Goal: Task Accomplishment & Management: Manage account settings

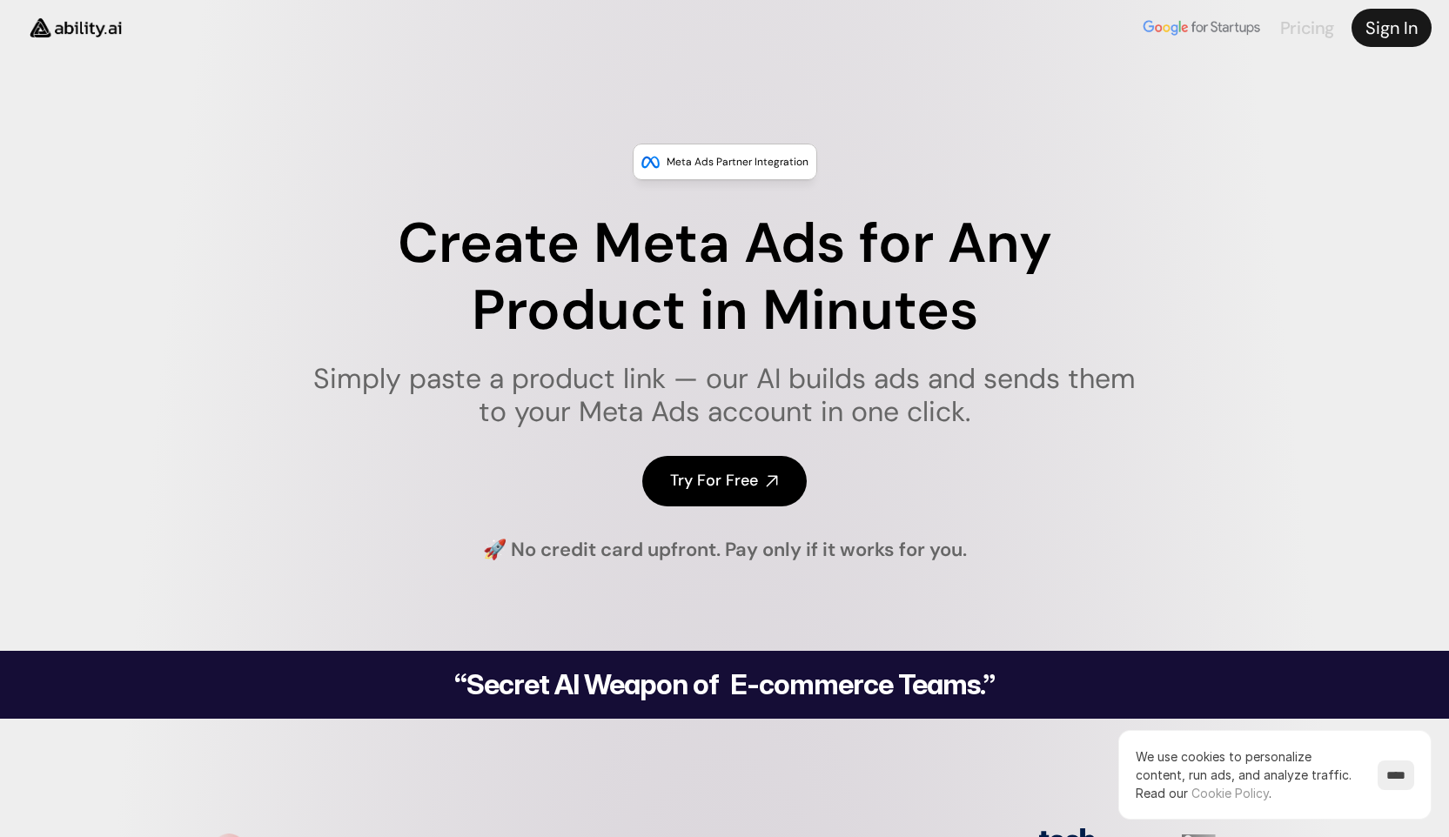
click at [1316, 24] on link "Pricing" at bounding box center [1308, 28] width 54 height 23
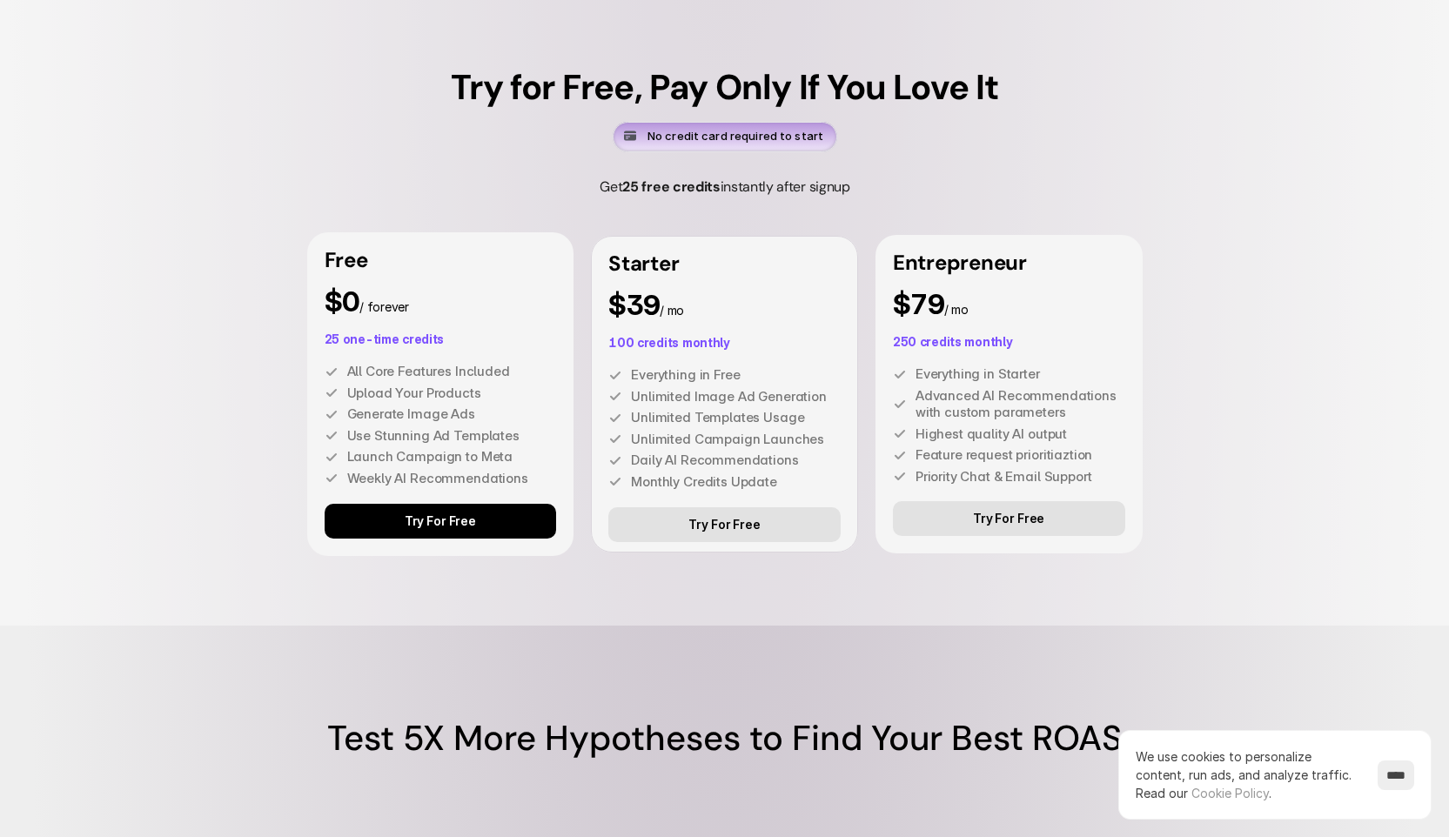
click at [488, 516] on link "Try For Free" at bounding box center [441, 521] width 232 height 35
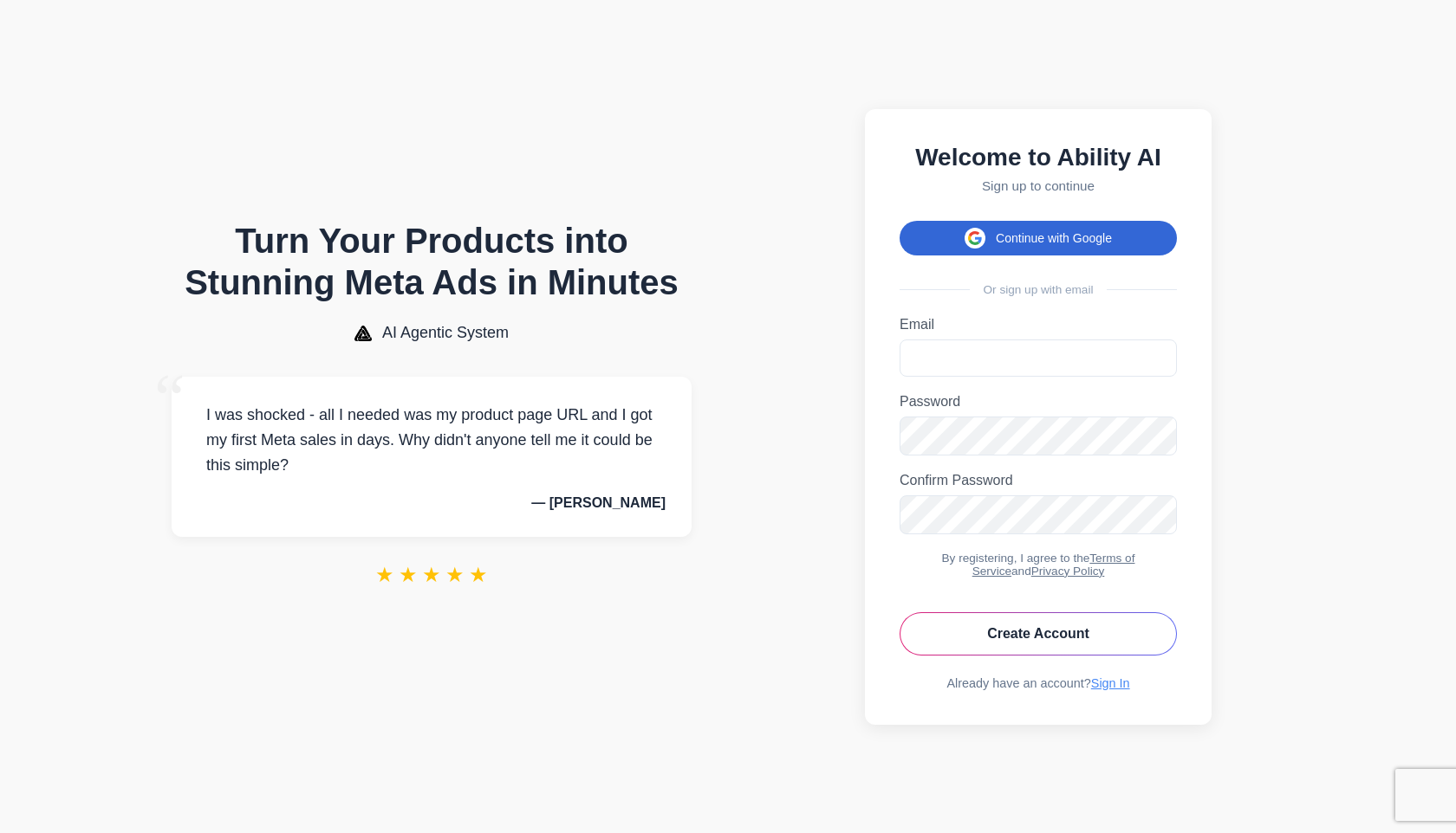
click at [1047, 243] on button "Continue with Google" at bounding box center [1038, 238] width 278 height 35
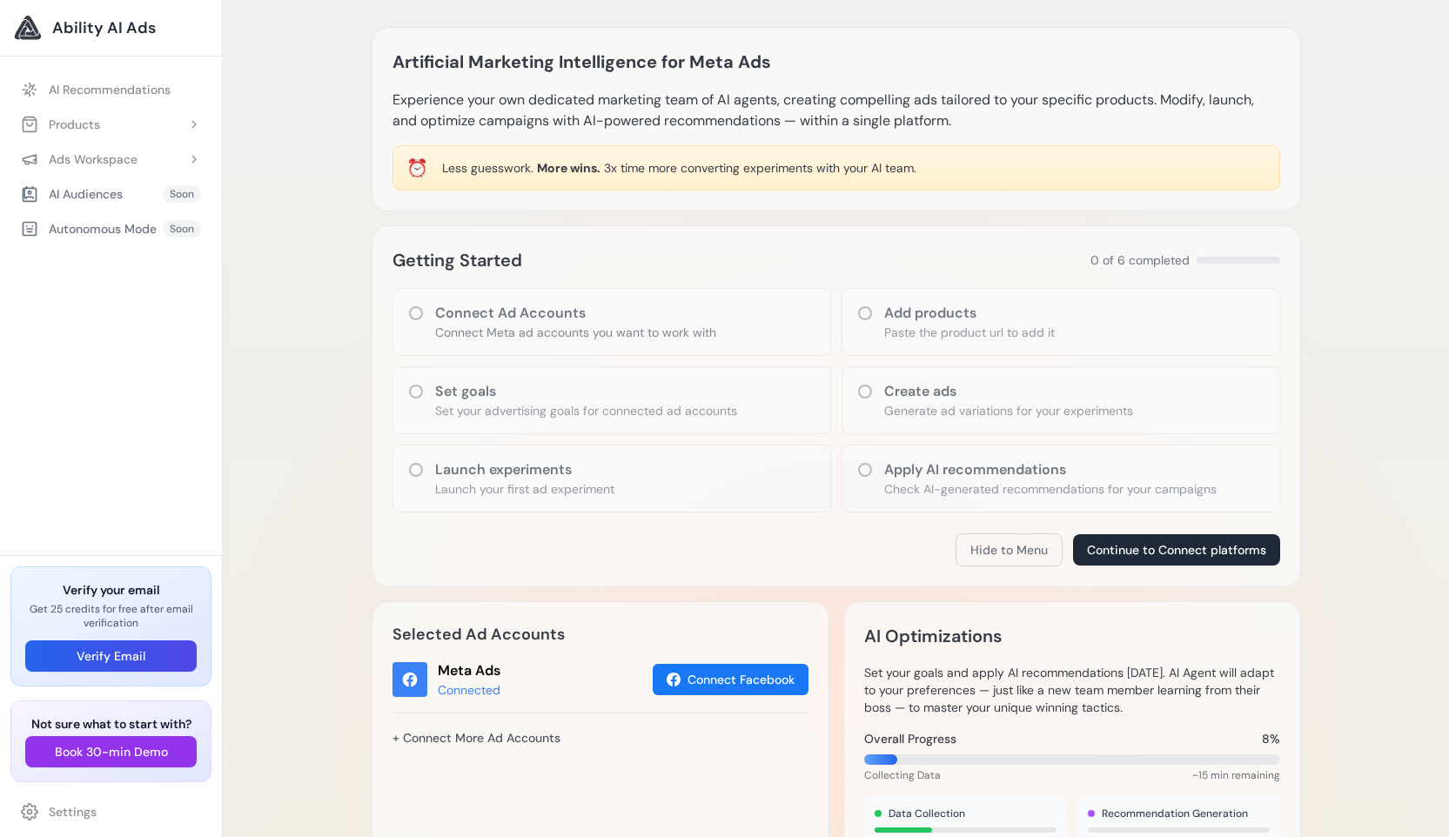
scroll to position [106, 0]
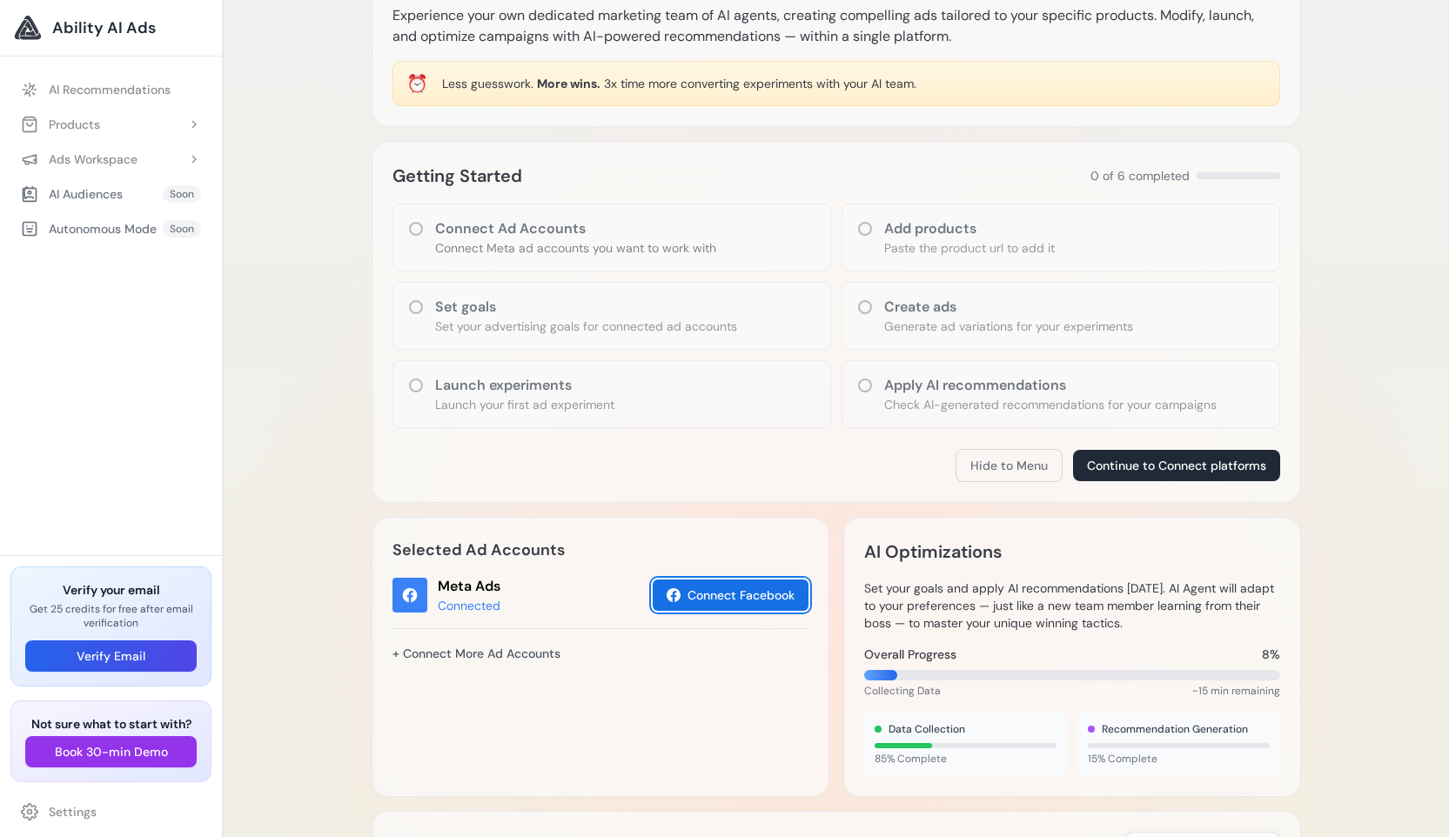
click at [722, 598] on button "Connect Facebook" at bounding box center [731, 595] width 156 height 31
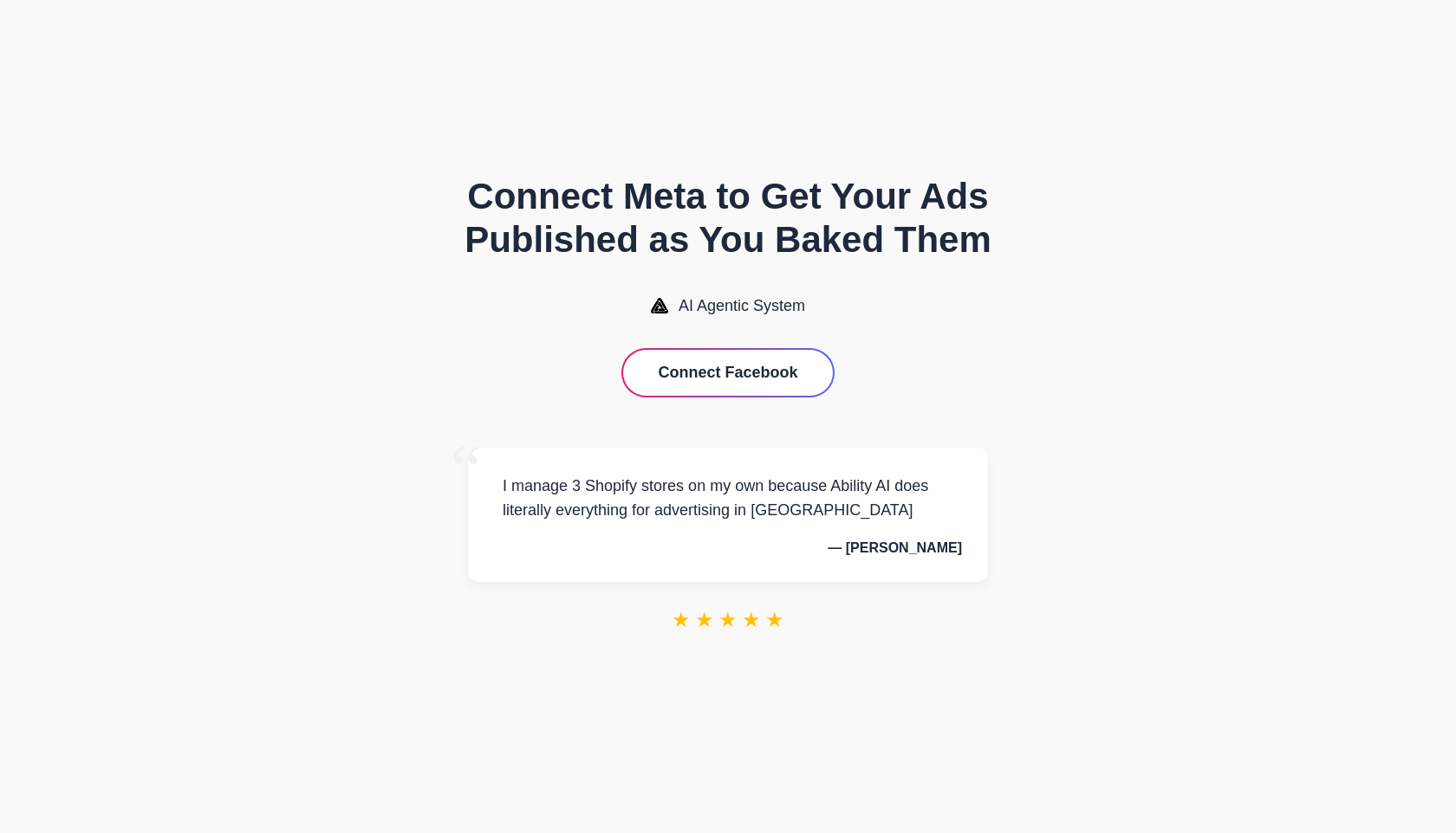
click at [709, 371] on button "Connect Facebook" at bounding box center [728, 373] width 209 height 46
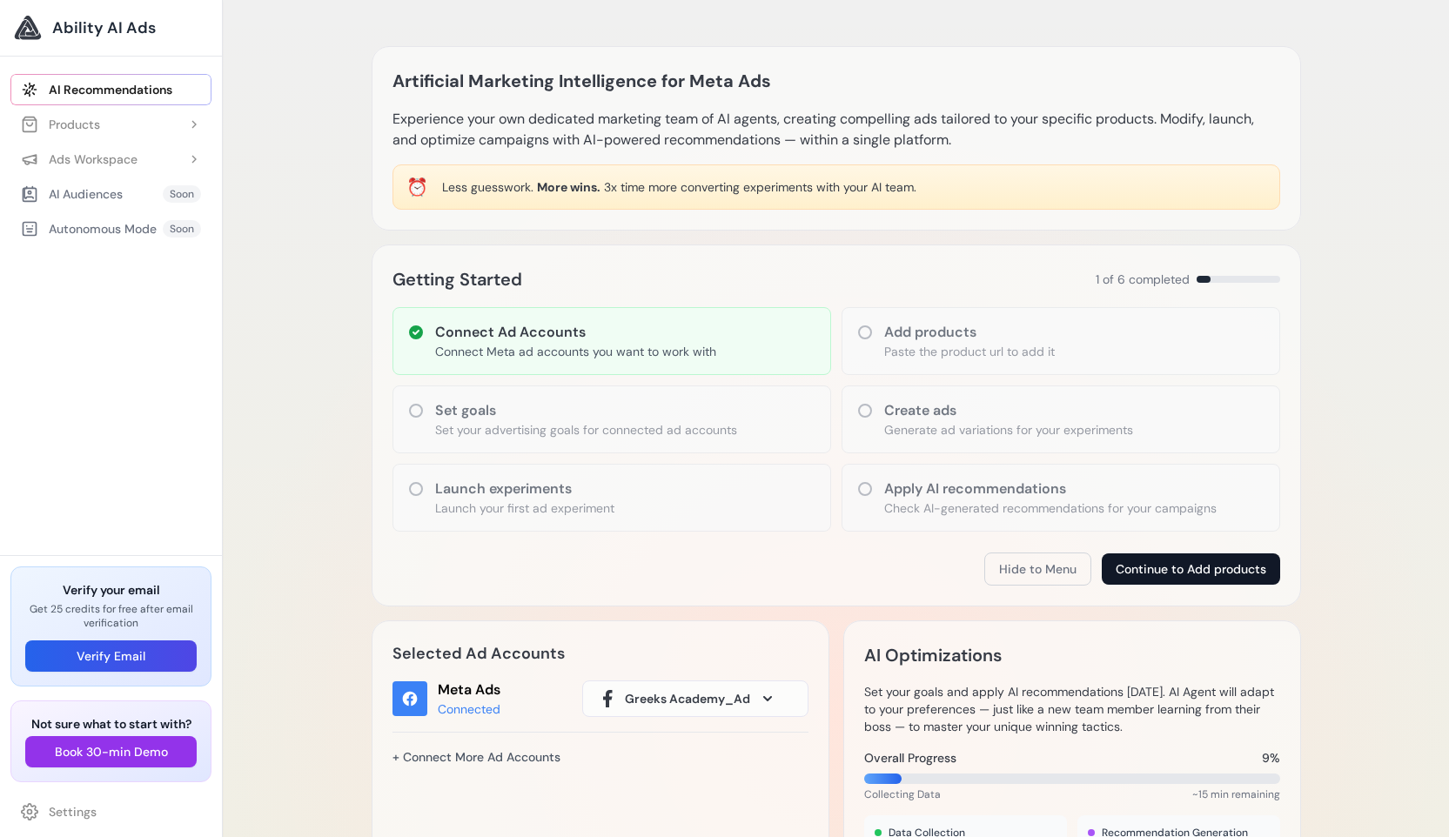
scroll to position [3, 0]
click at [1148, 568] on button "Continue to Add products" at bounding box center [1191, 568] width 178 height 31
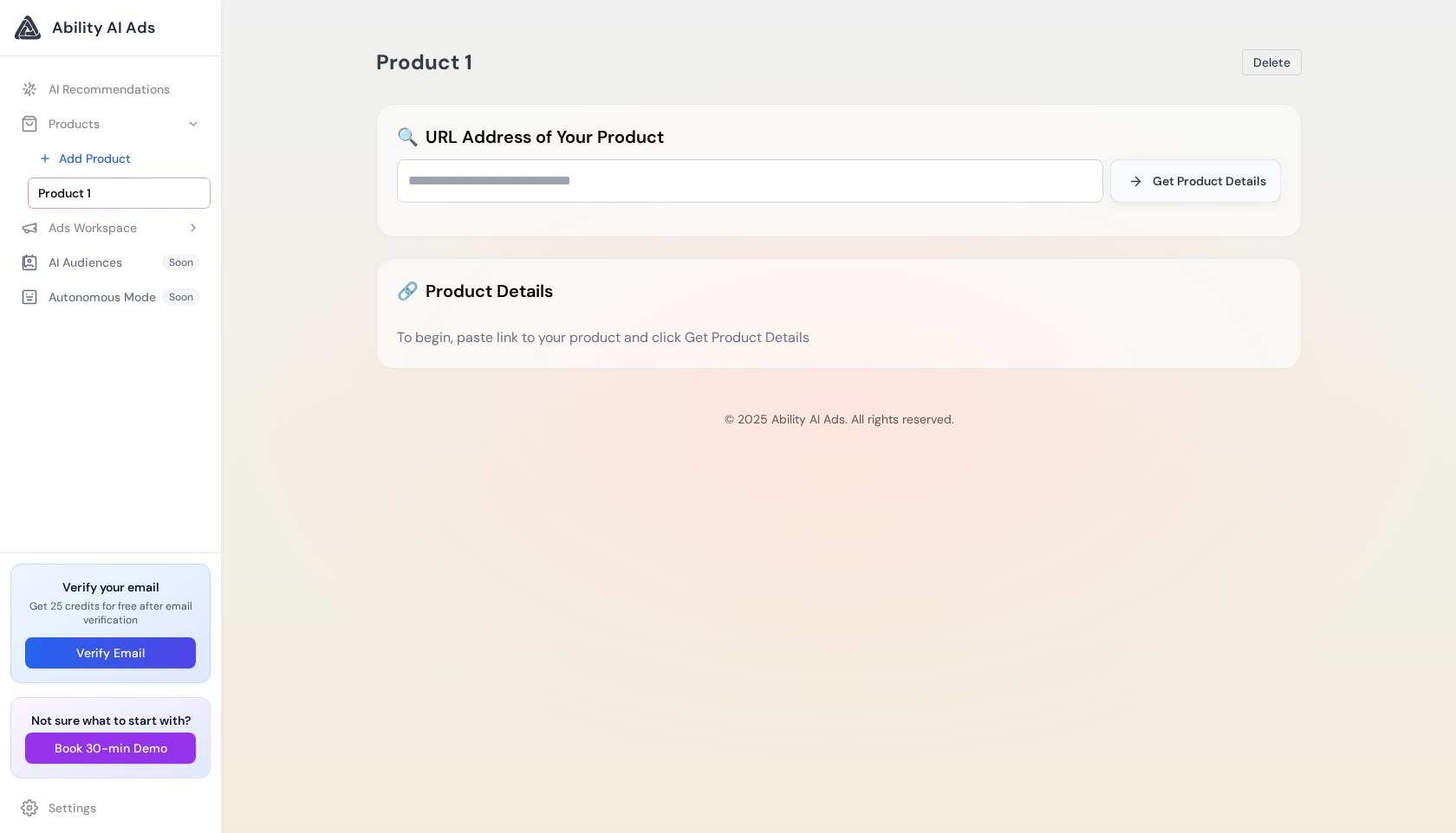
click at [1216, 183] on span "Get Product Details" at bounding box center [1209, 180] width 113 height 17
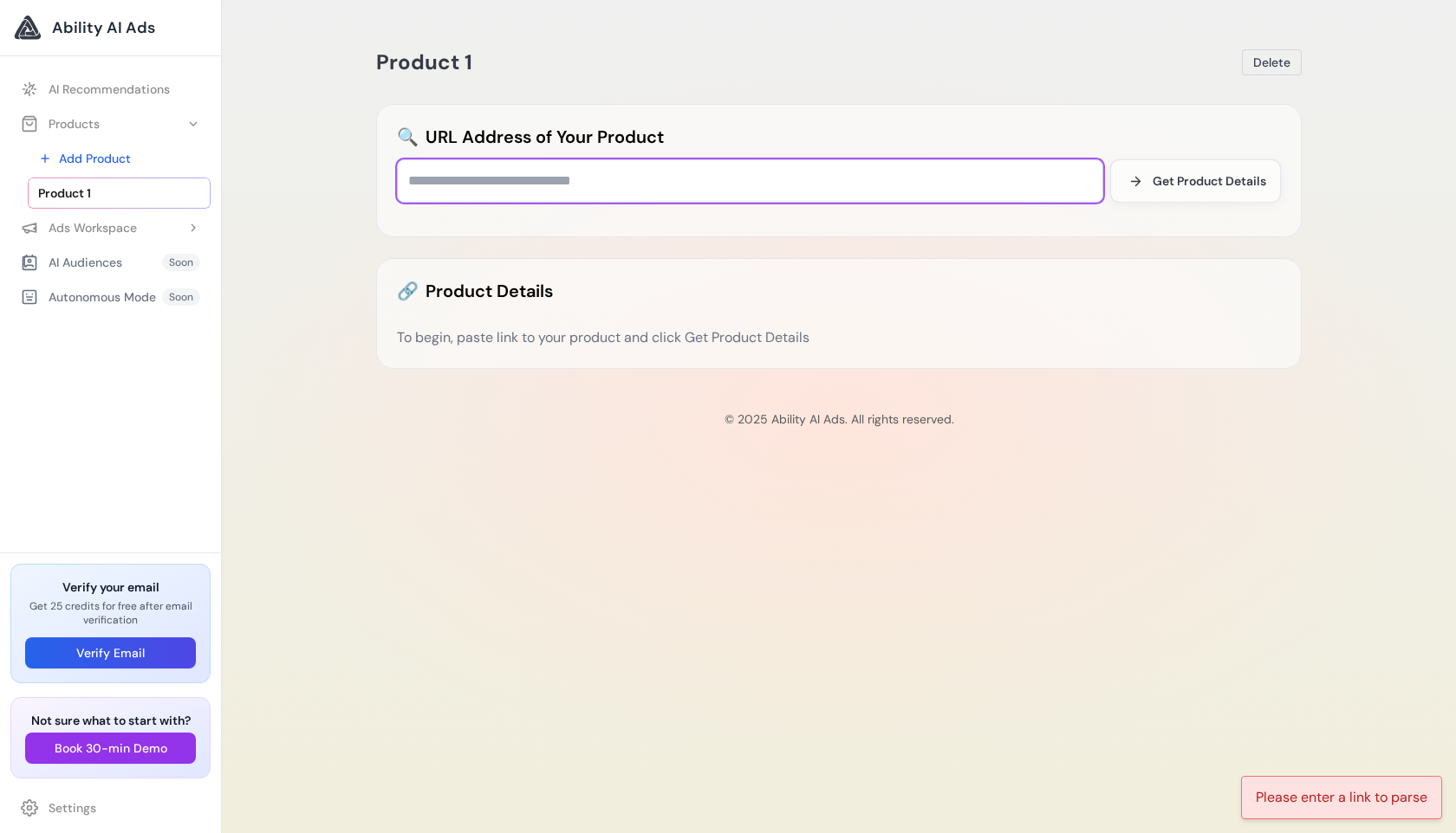
click at [577, 183] on input "text" at bounding box center [750, 181] width 707 height 44
type input "*"
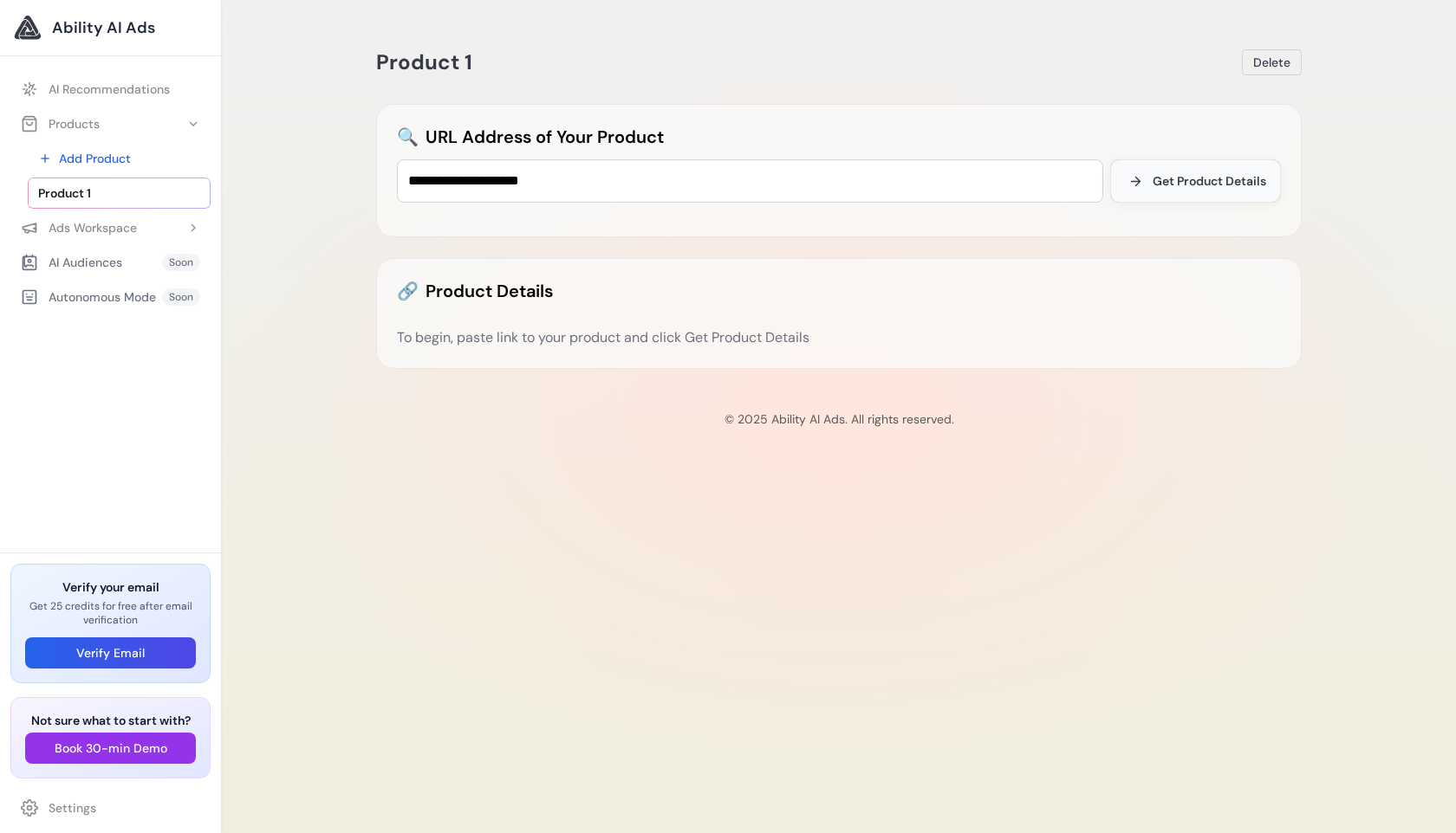
click at [1216, 197] on button "Get Product Details" at bounding box center [1194, 181] width 170 height 44
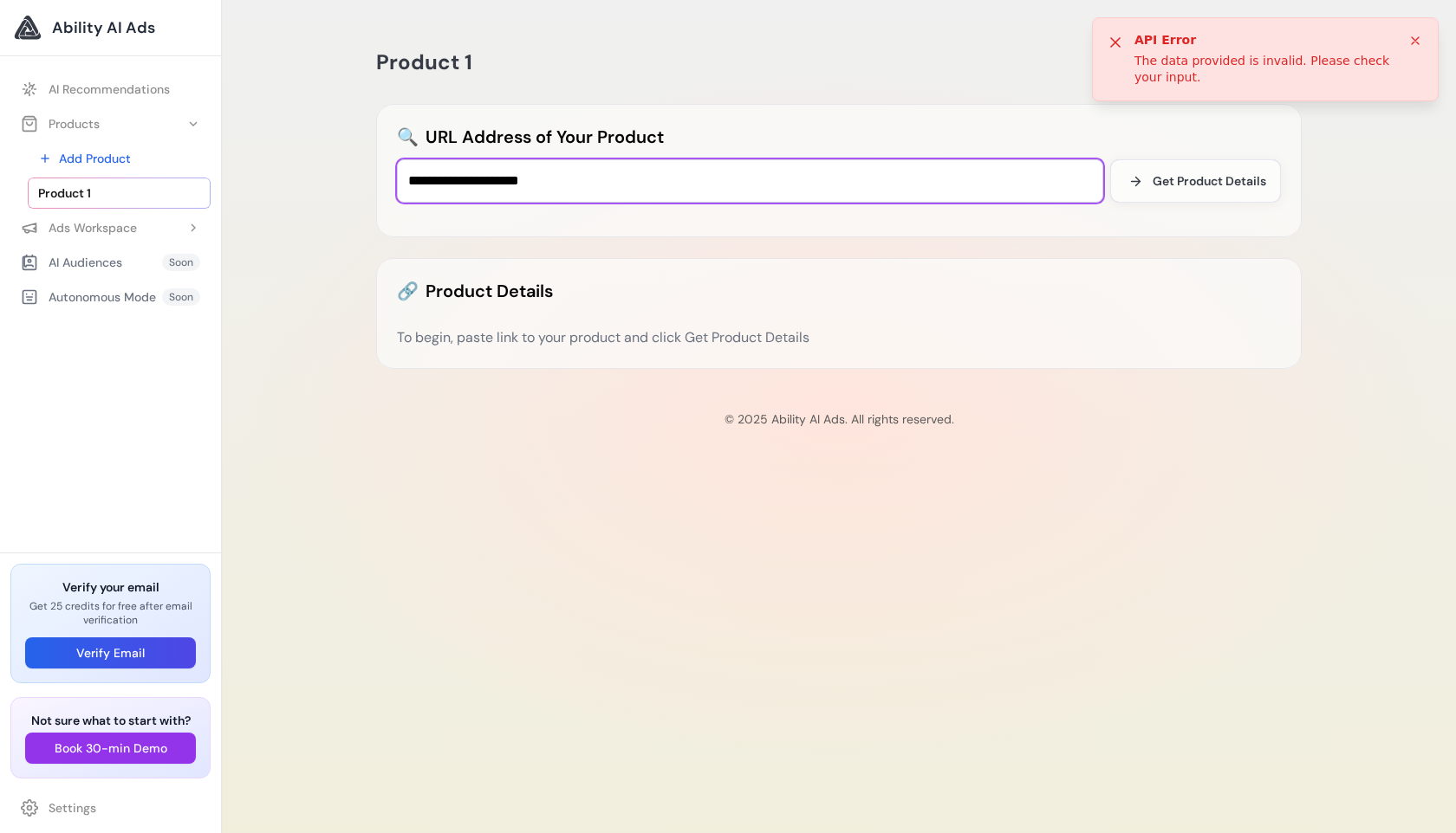
click at [629, 173] on input "**********" at bounding box center [750, 181] width 707 height 44
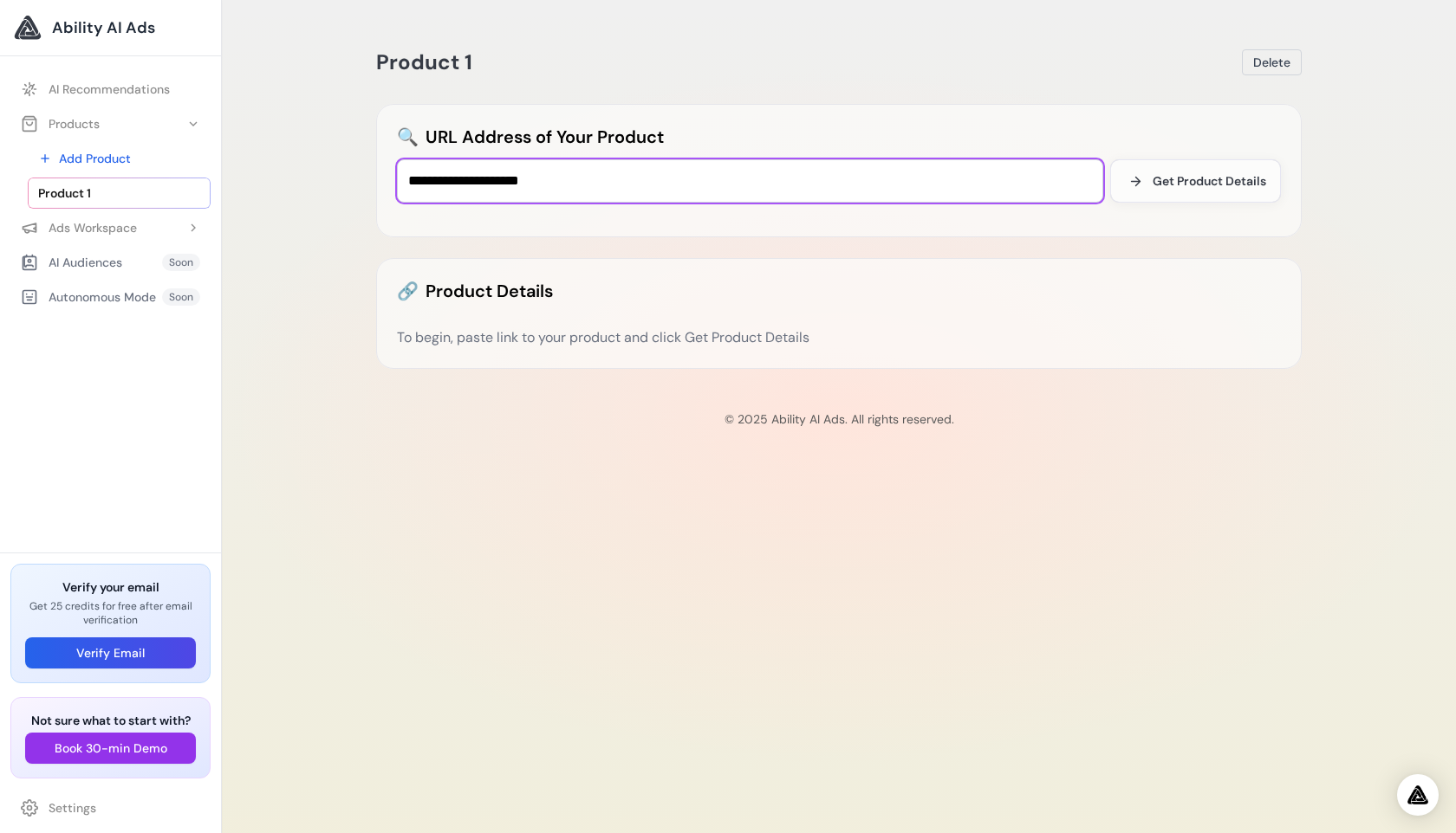
drag, startPoint x: 583, startPoint y: 184, endPoint x: 275, endPoint y: 175, distance: 308.1
click at [275, 175] on div "**********" at bounding box center [839, 416] width 1234 height 833
paste input "********"
type input "**********"
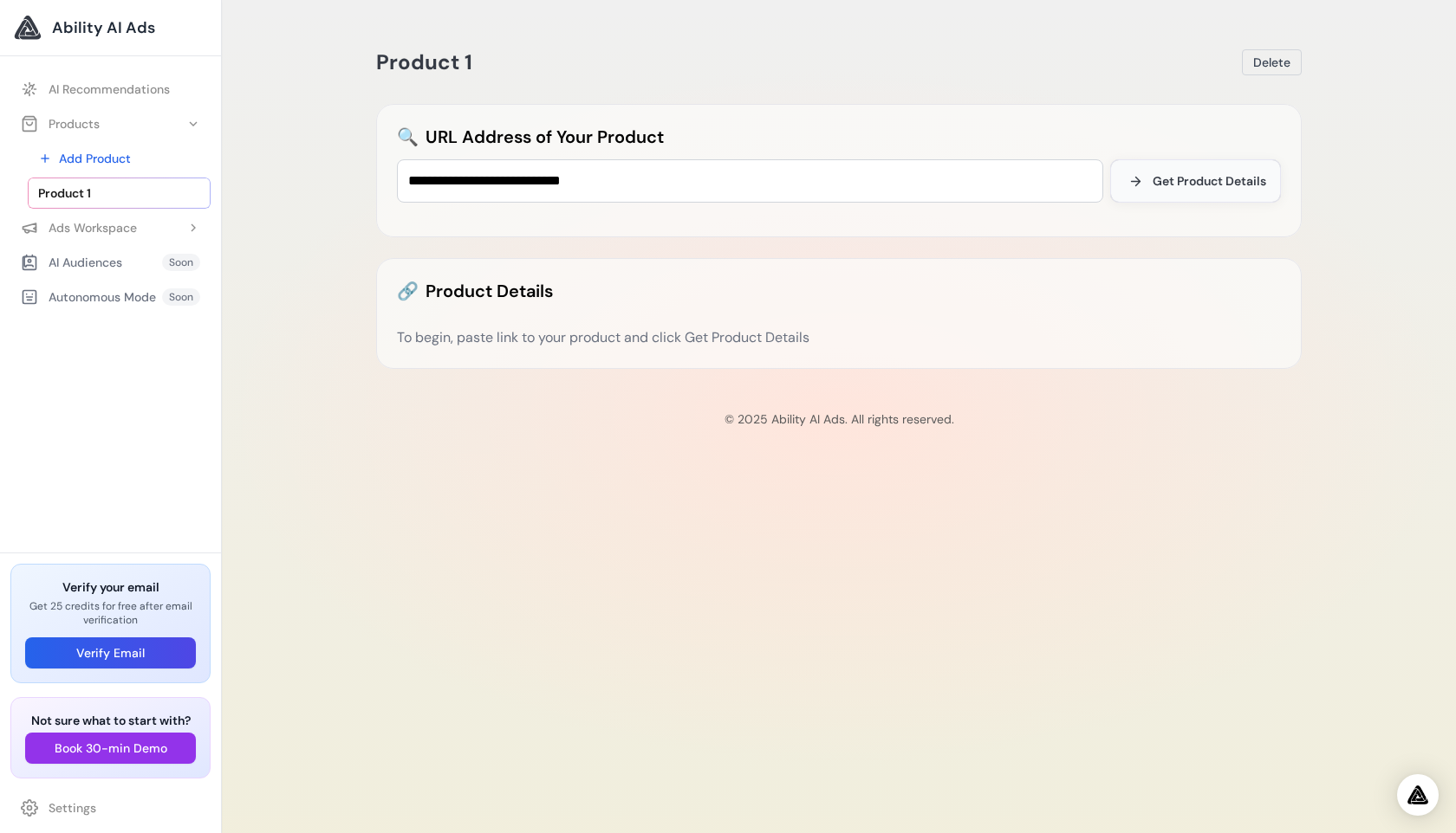
click at [1199, 168] on button "Get Product Details" at bounding box center [1194, 181] width 170 height 44
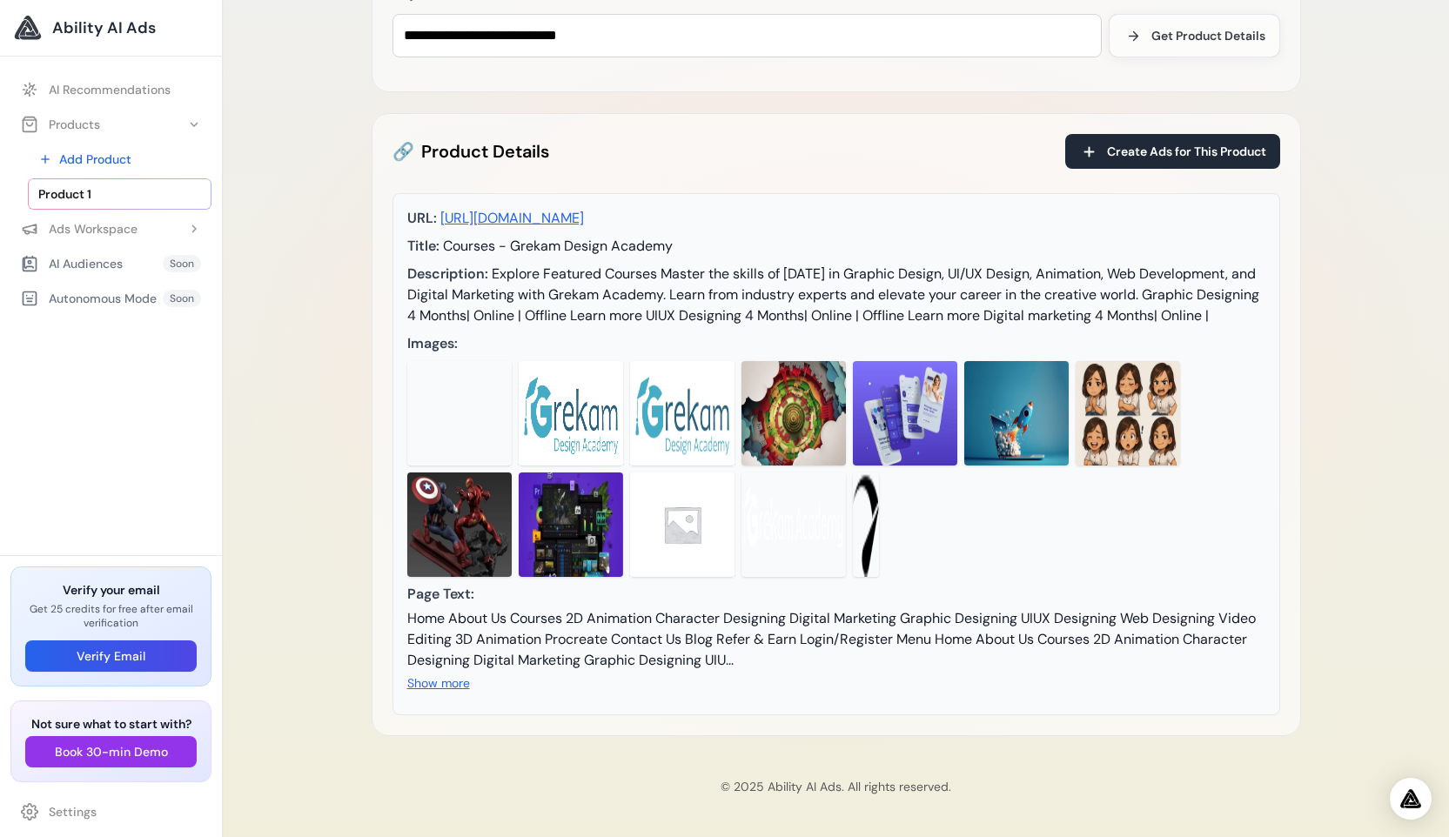
scroll to position [205, 0]
click at [1195, 143] on span "Create Ads for This Product" at bounding box center [1186, 151] width 159 height 17
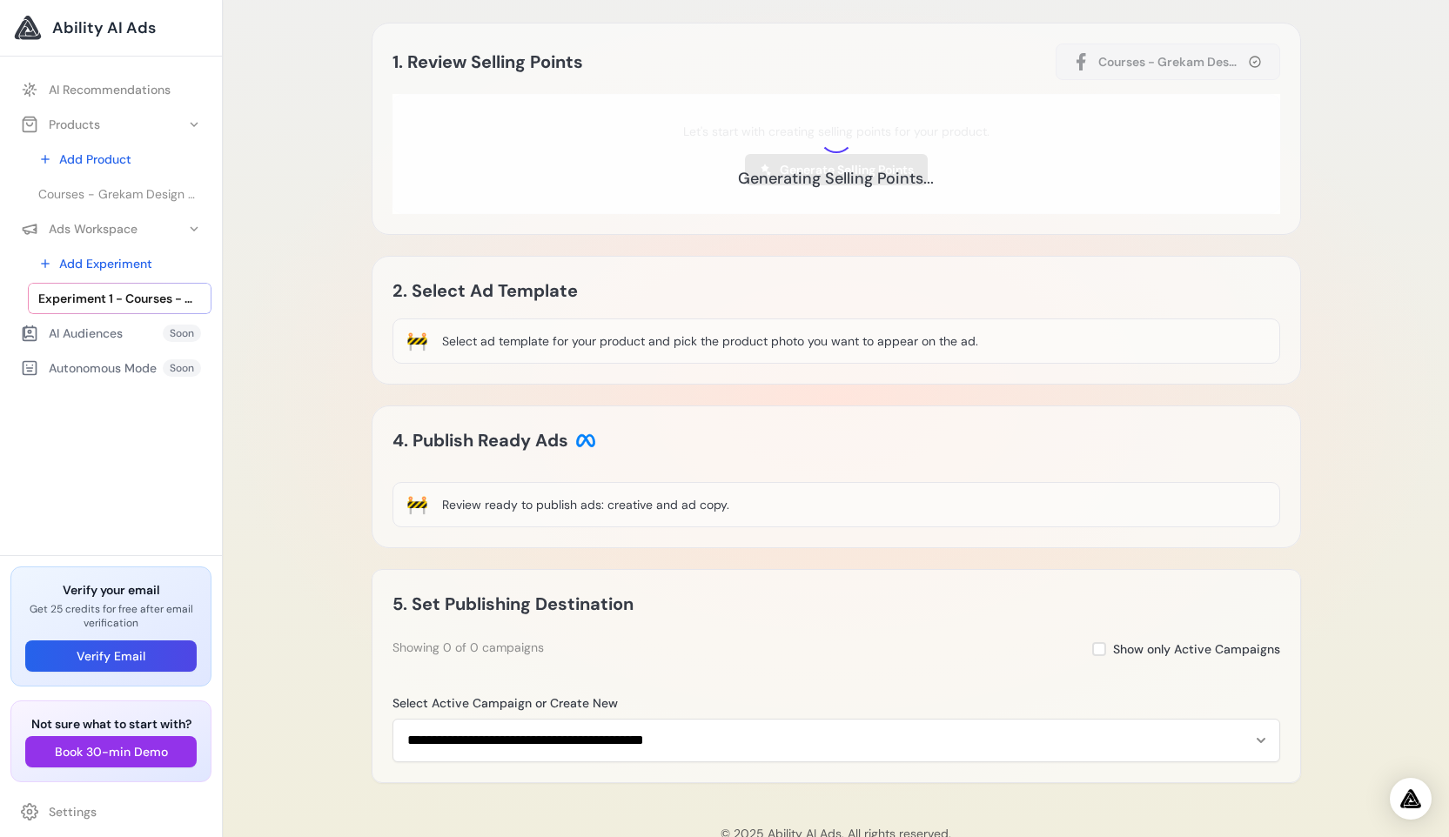
scroll to position [129, 0]
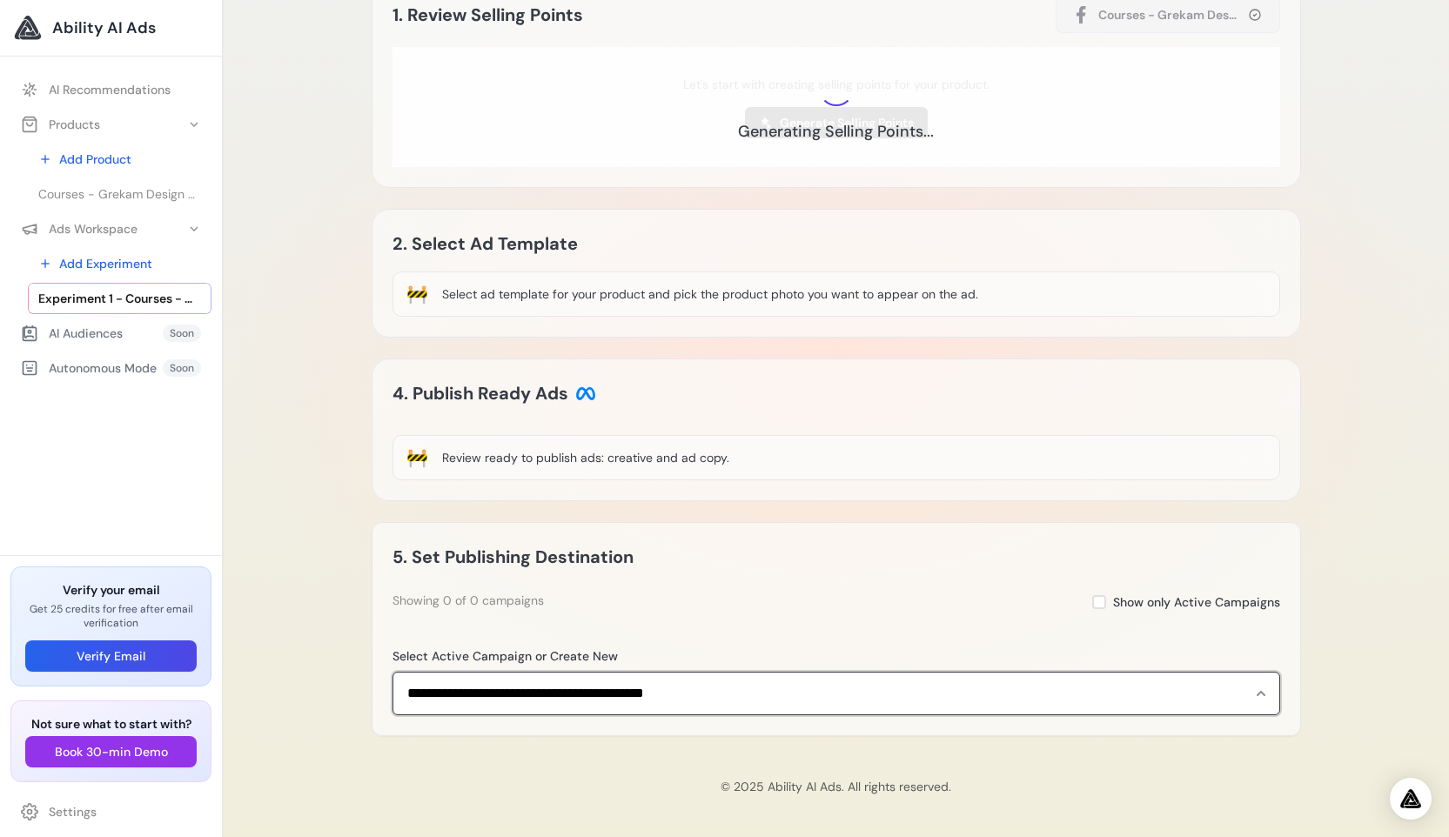
click at [669, 700] on select "**********" at bounding box center [837, 694] width 888 height 44
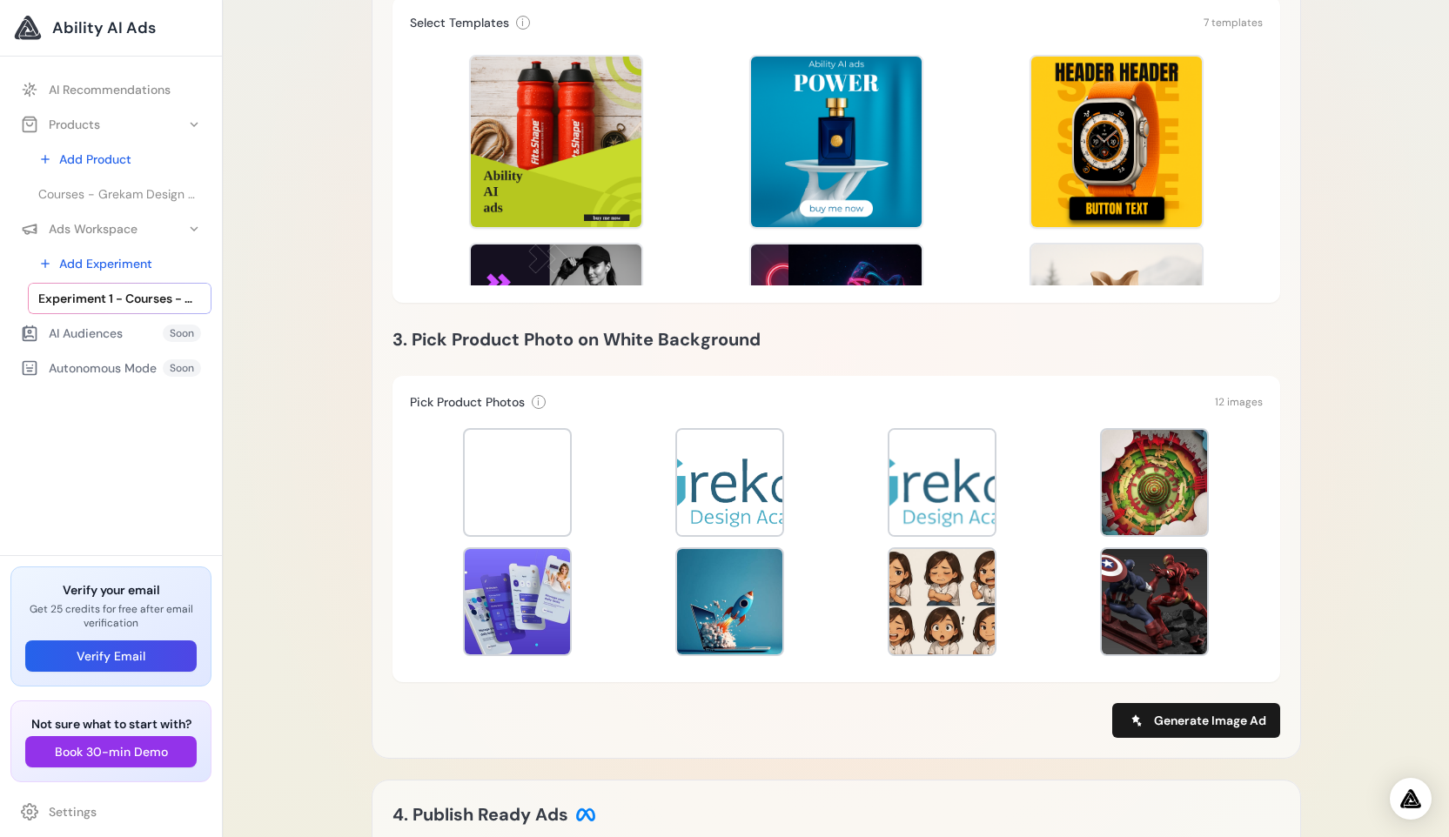
scroll to position [527, 0]
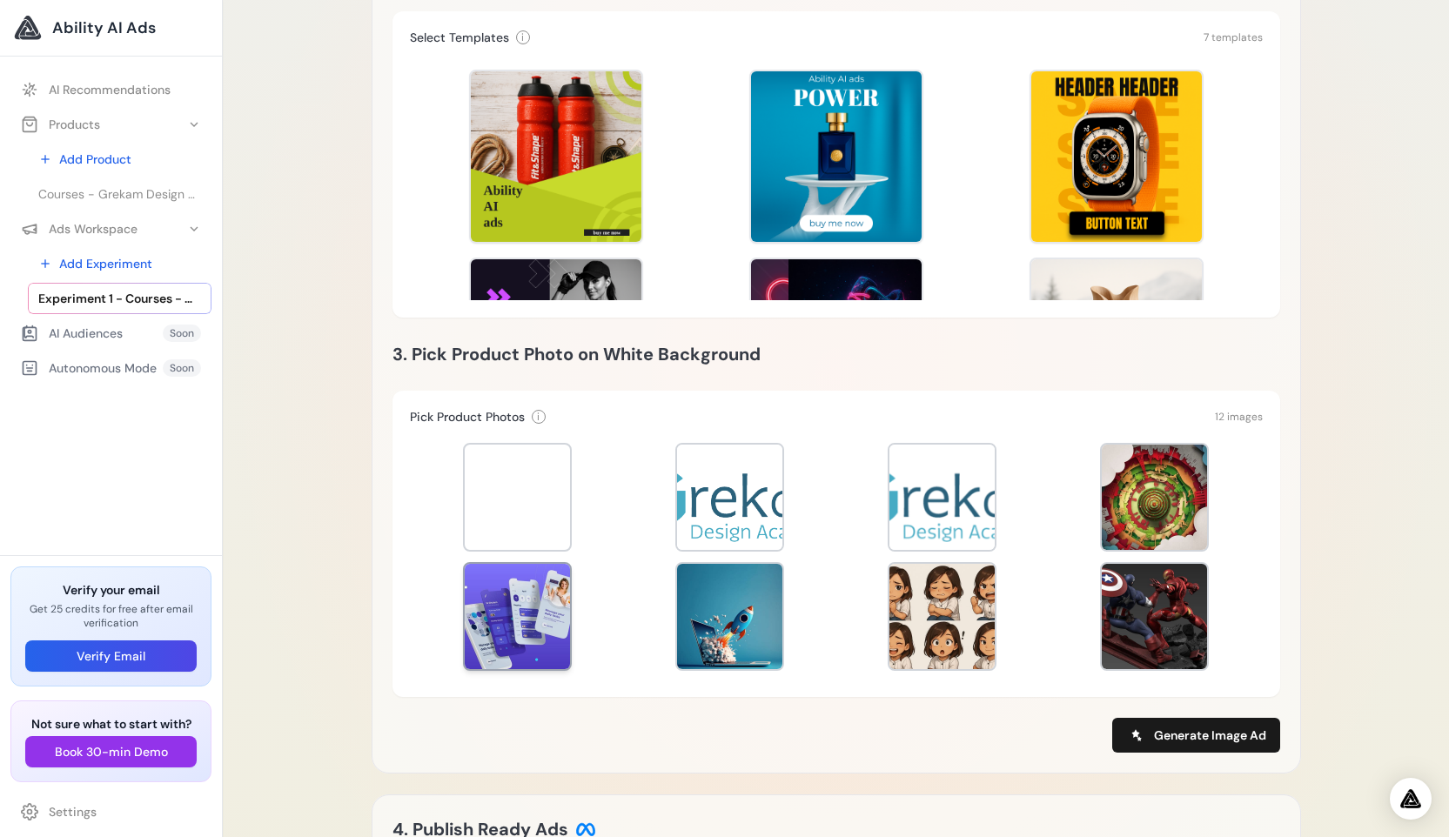
click at [522, 624] on div at bounding box center [517, 616] width 105 height 105
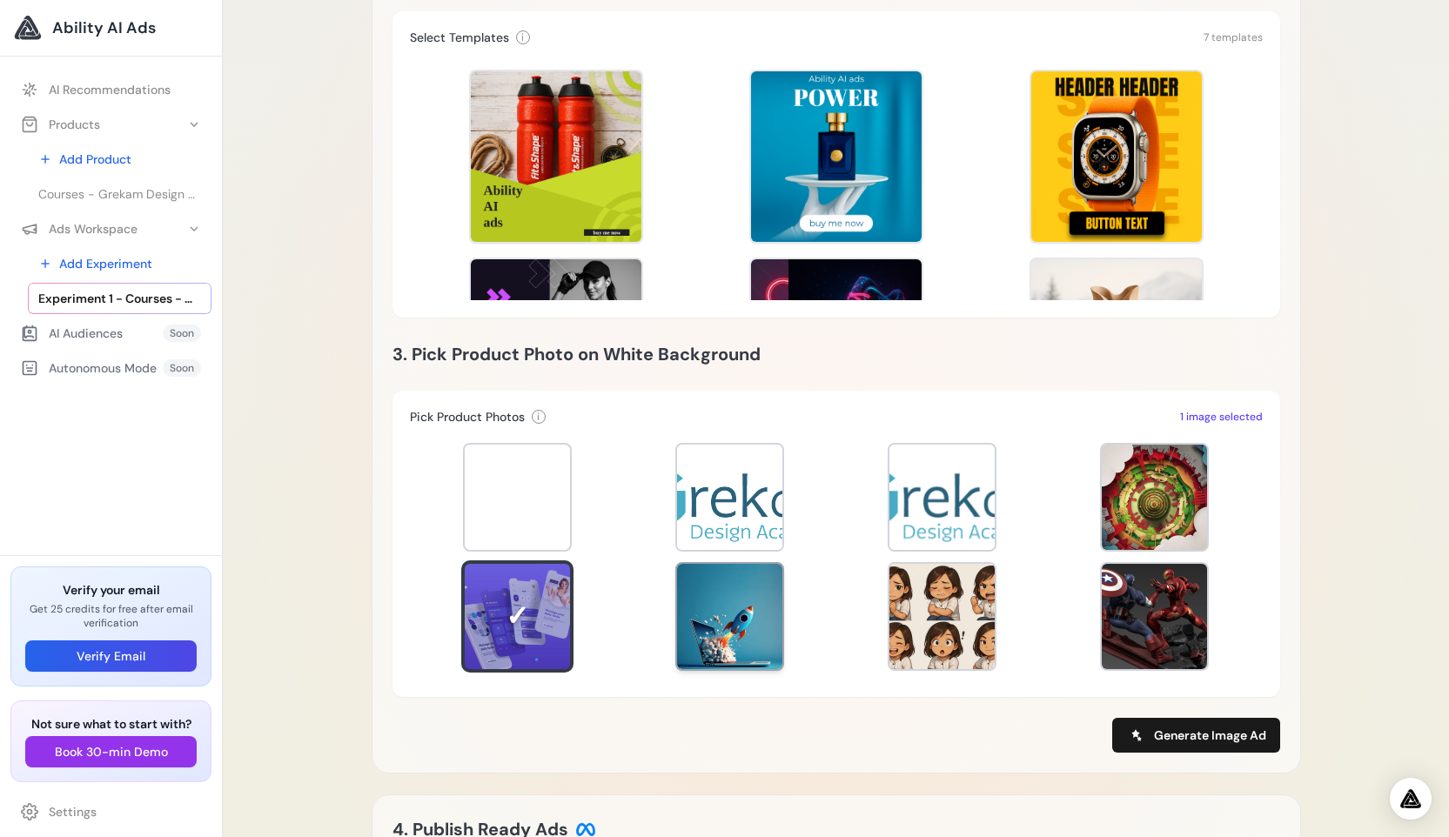
click at [749, 599] on div at bounding box center [729, 616] width 105 height 105
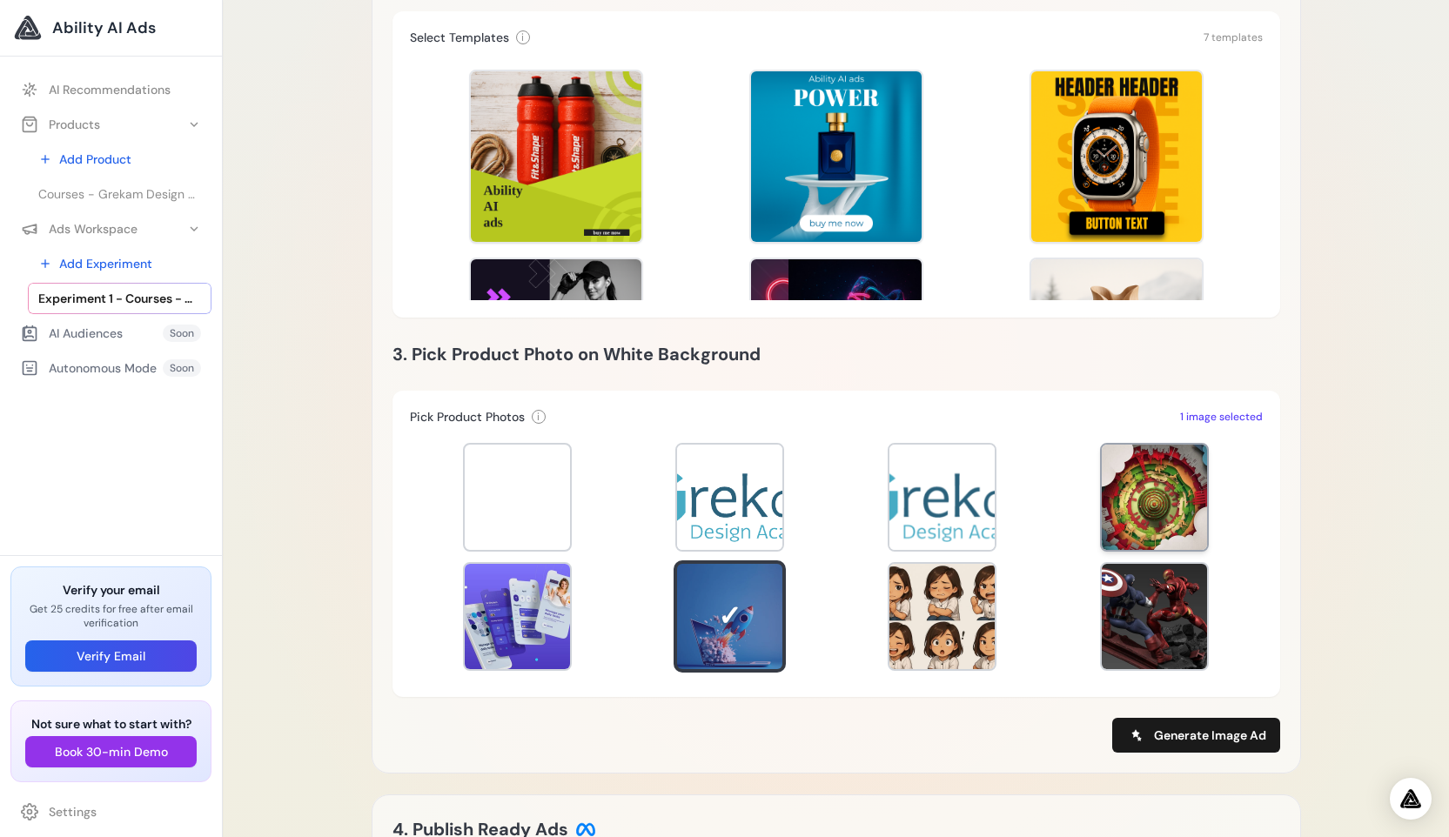
click at [1167, 506] on div at bounding box center [1154, 497] width 105 height 105
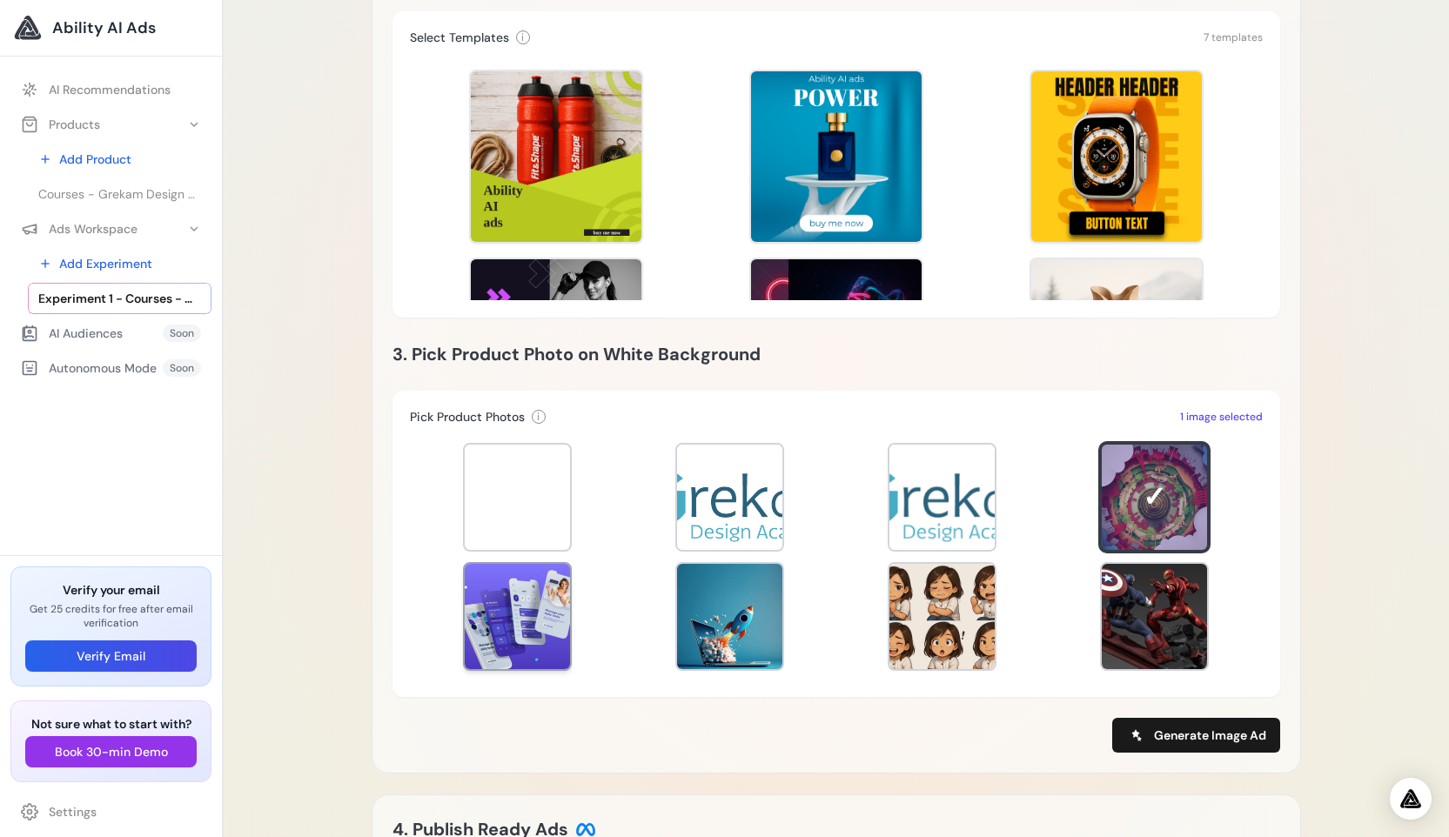
click at [491, 623] on div at bounding box center [517, 616] width 105 height 105
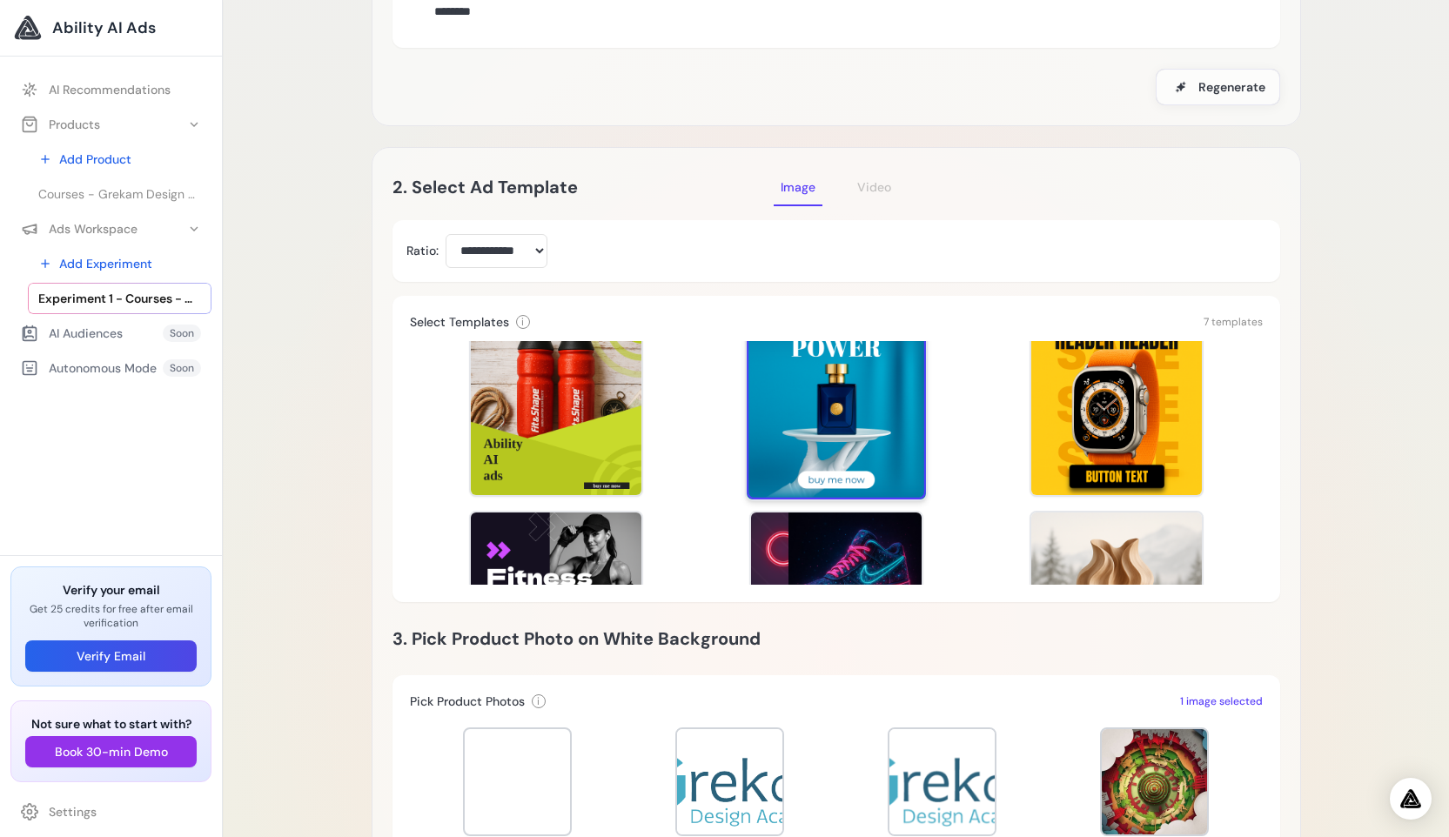
scroll to position [34, 0]
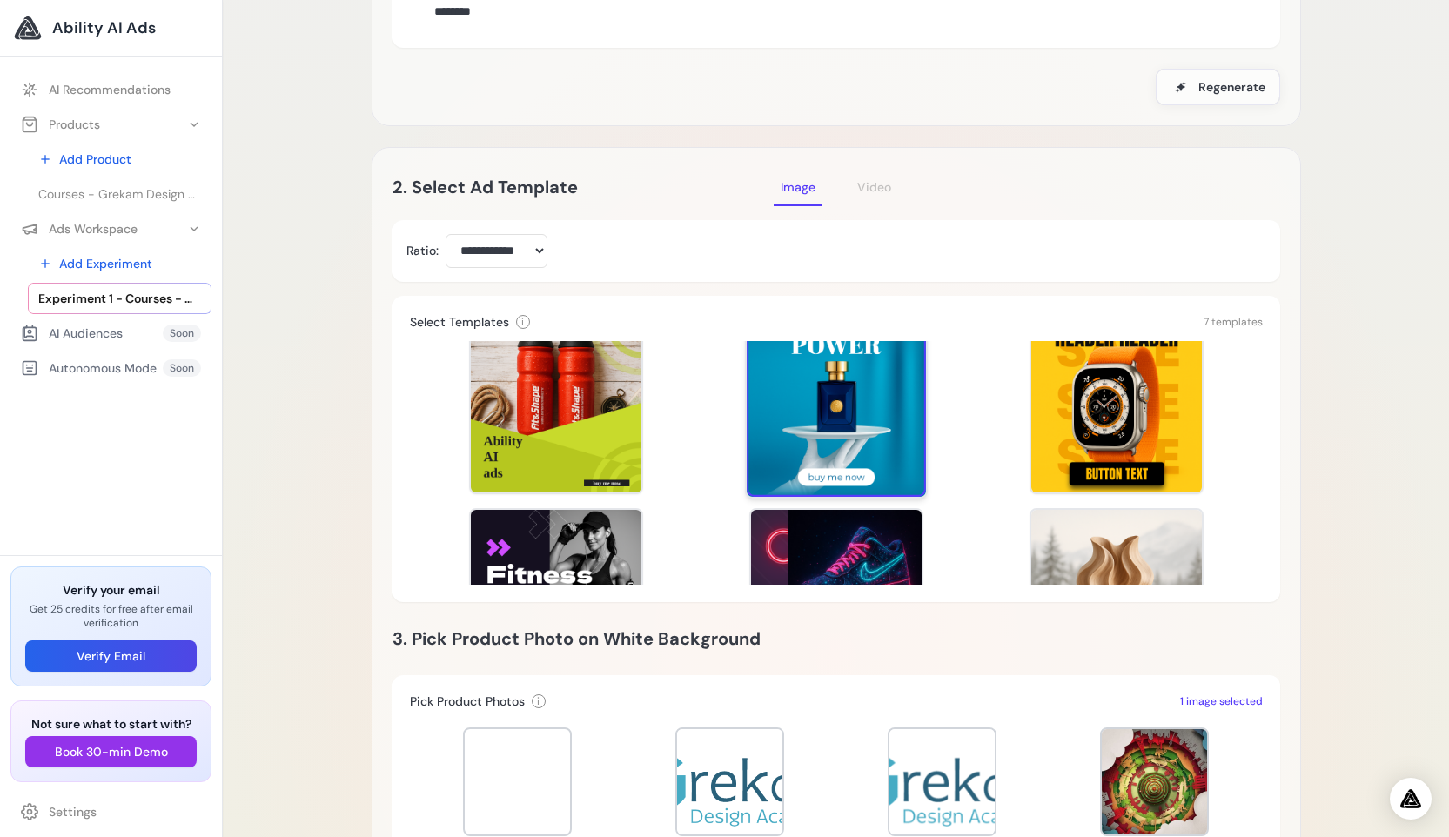
click at [821, 432] on div at bounding box center [836, 407] width 179 height 179
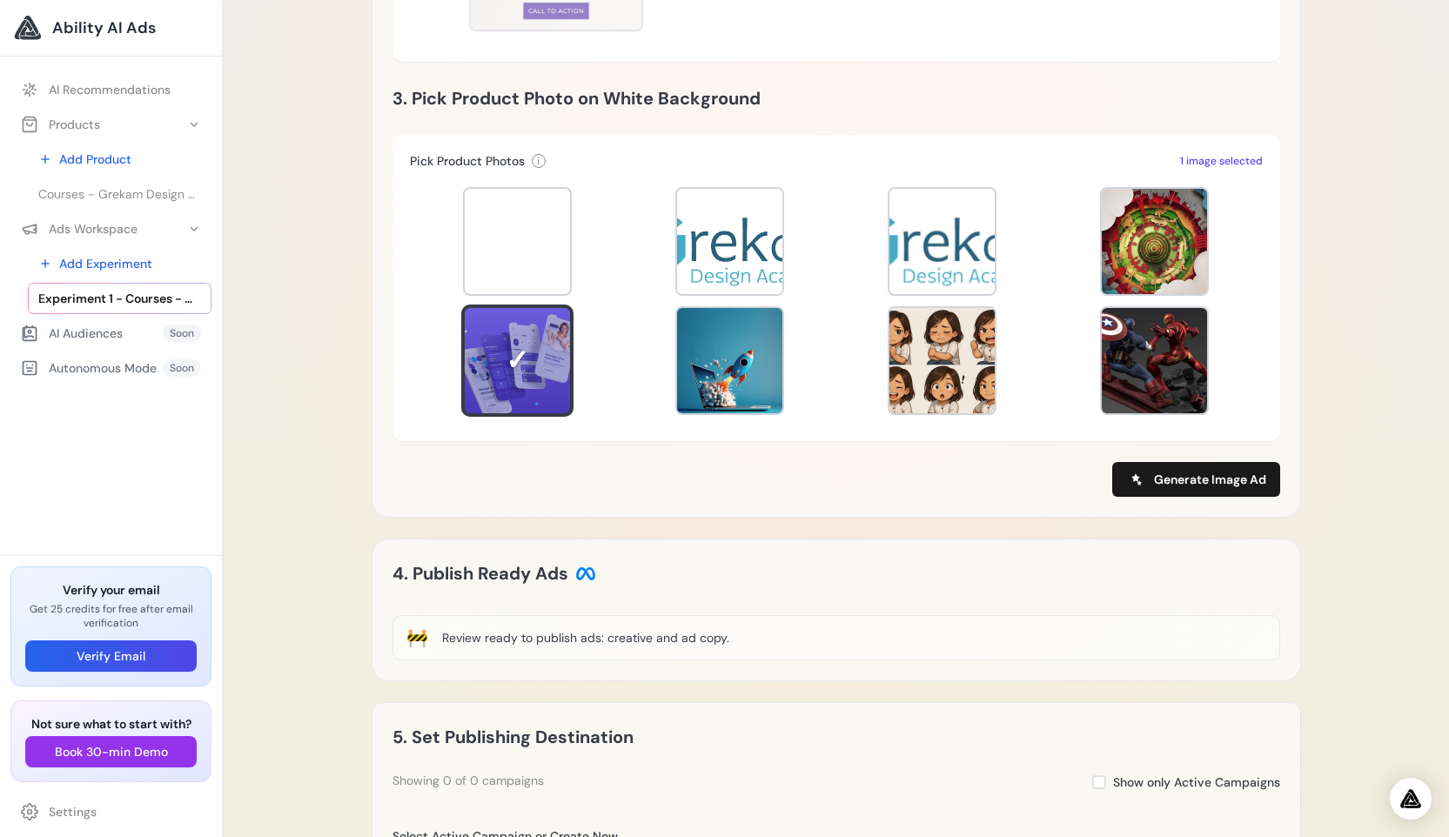
scroll to position [963, 0]
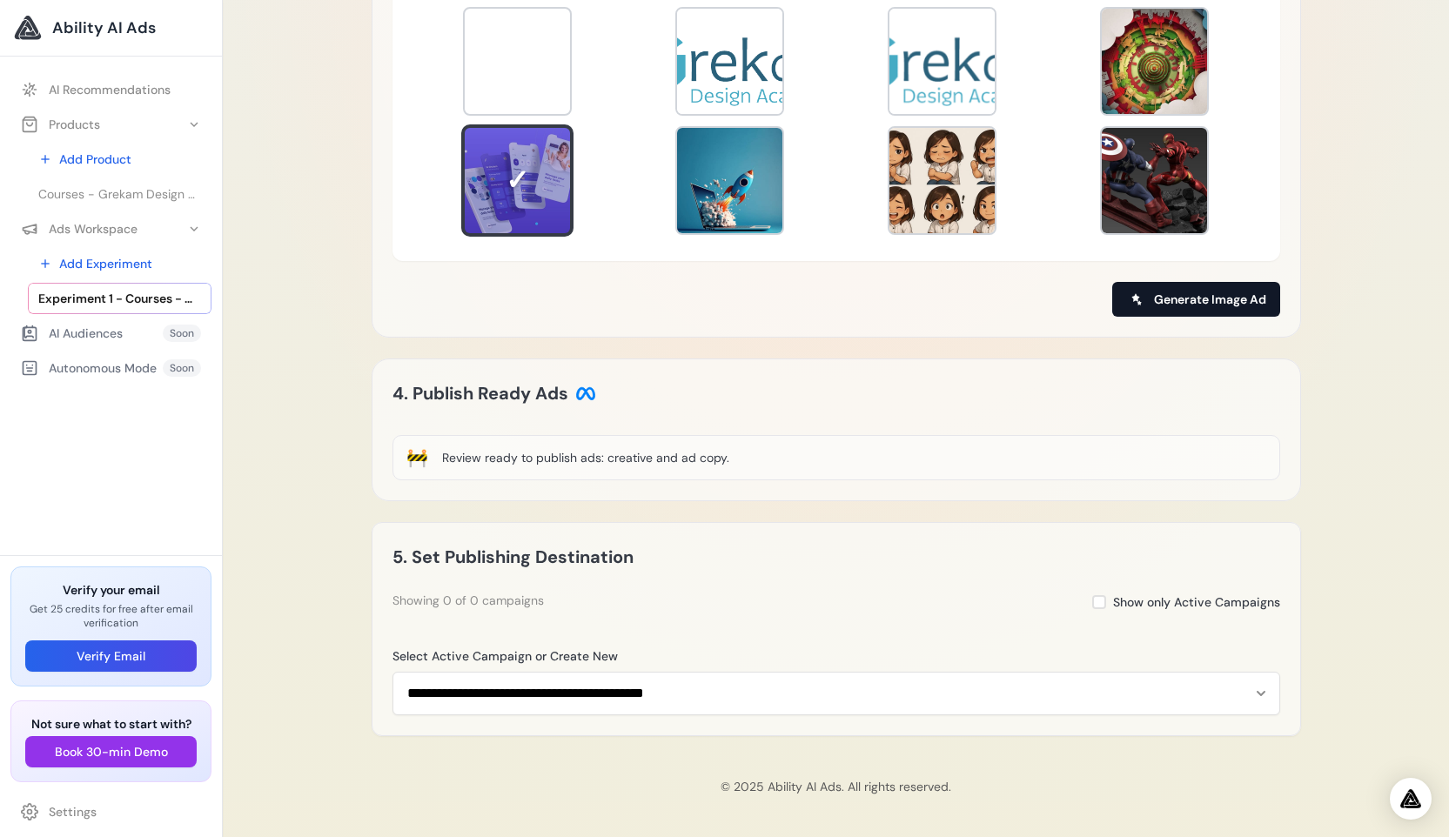
click at [1180, 307] on span "Generate Image Ad" at bounding box center [1210, 299] width 112 height 17
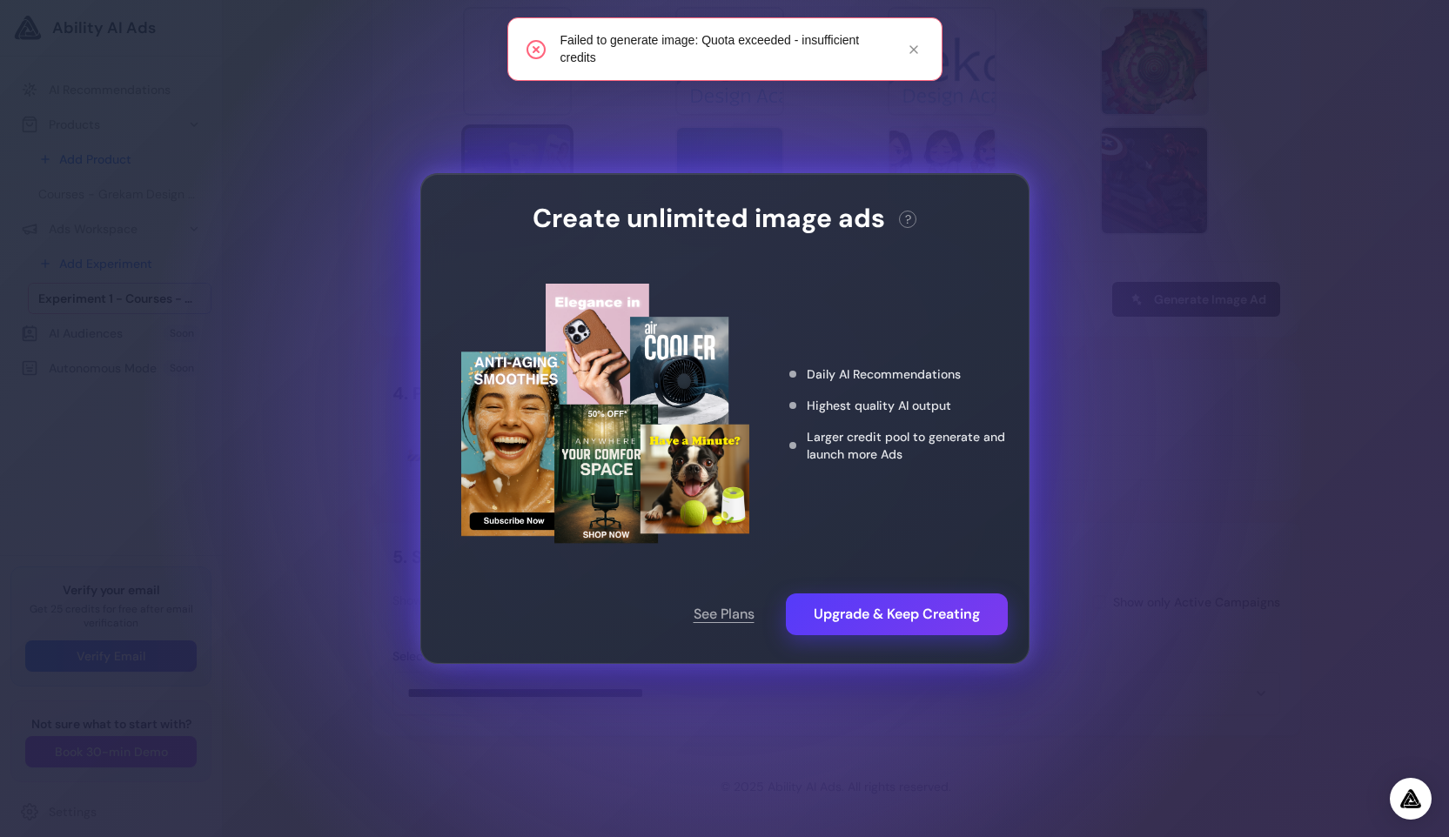
scroll to position [713, 0]
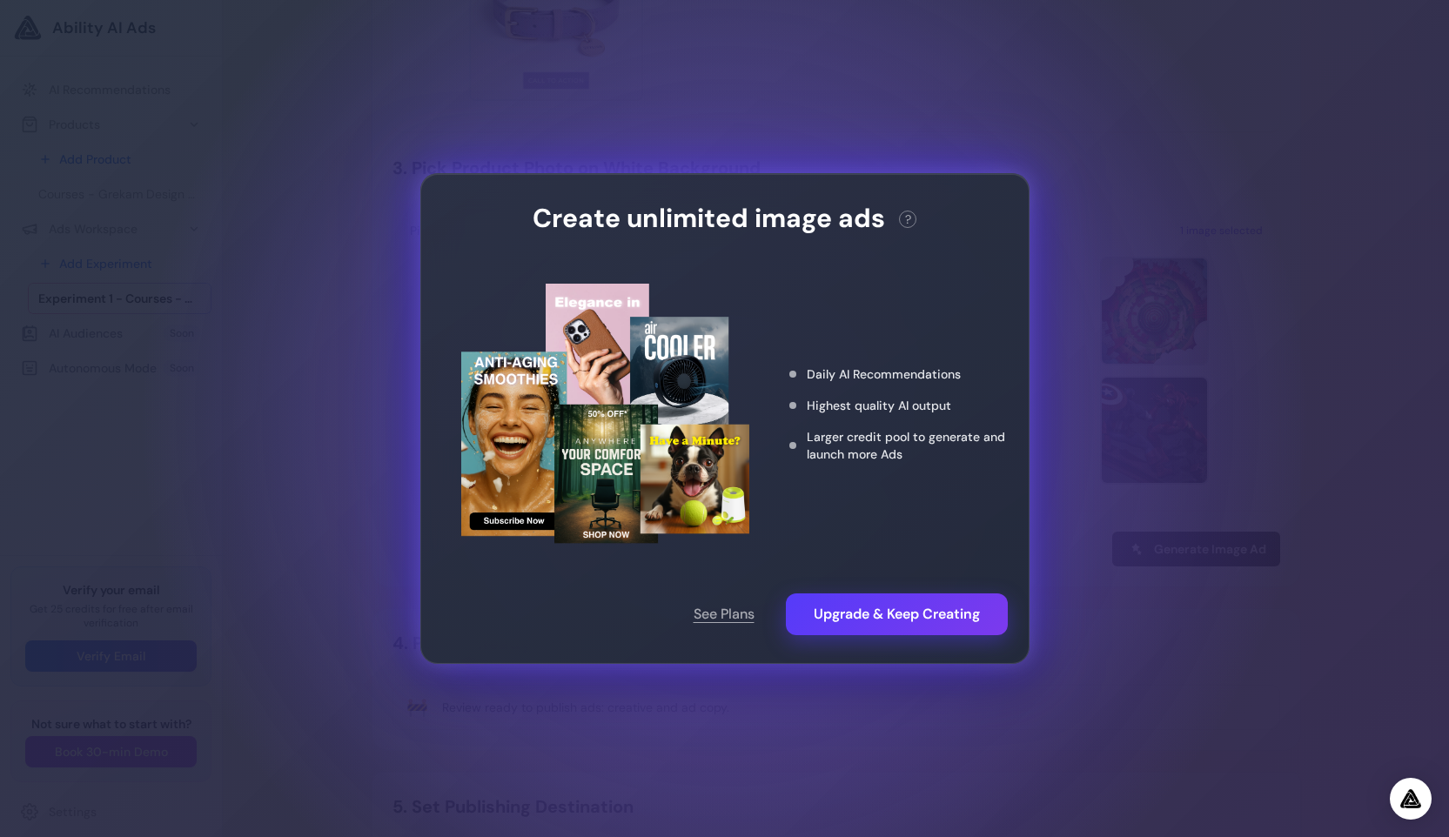
click at [1118, 313] on div "Create unlimited image ads ? This action needs 2 credits. You have 0 remaining.…" at bounding box center [724, 418] width 1449 height 837
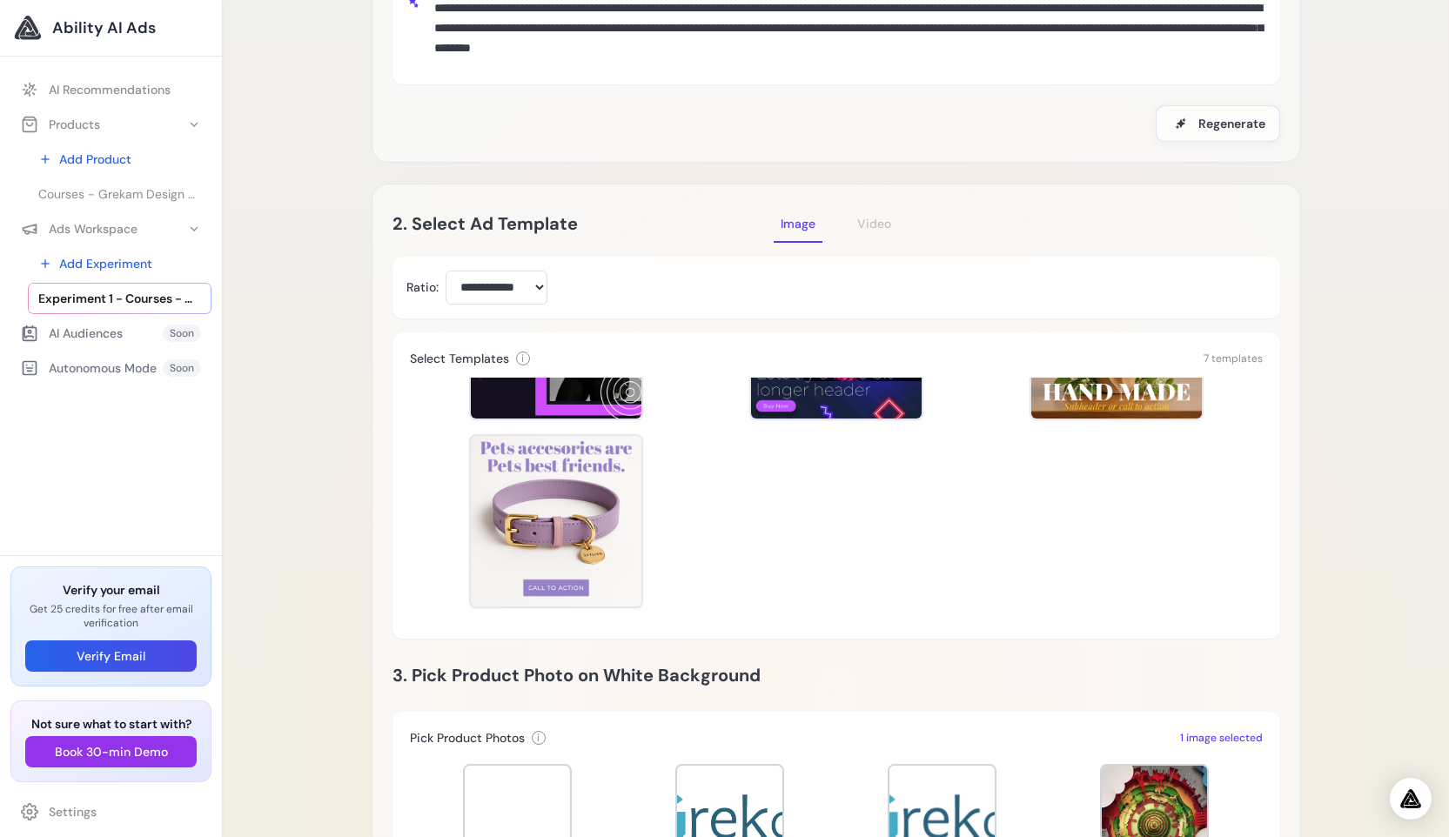
scroll to position [963, 0]
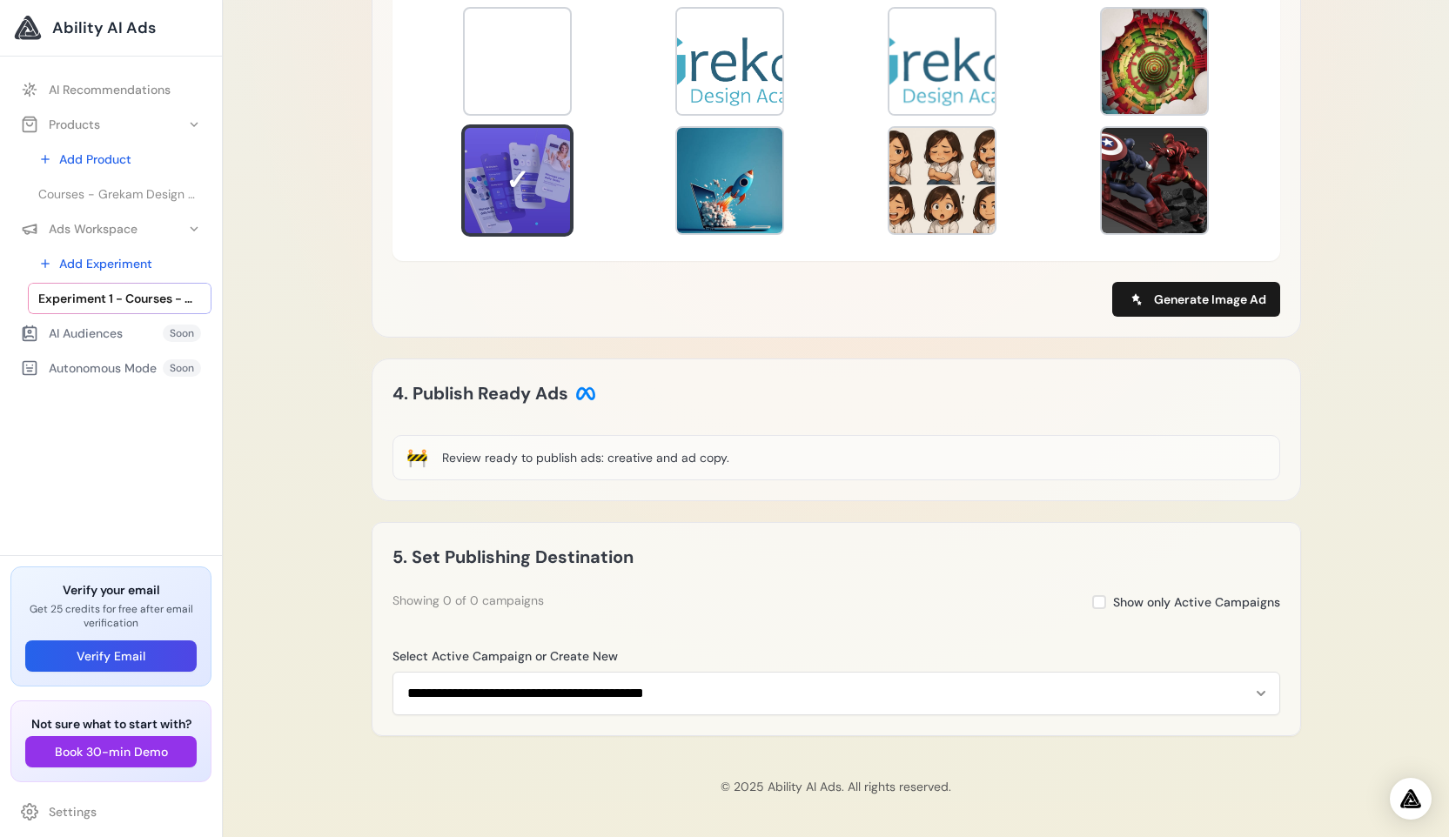
click at [535, 455] on div "Review ready to publish ads: creative and ad copy." at bounding box center [585, 457] width 287 height 17
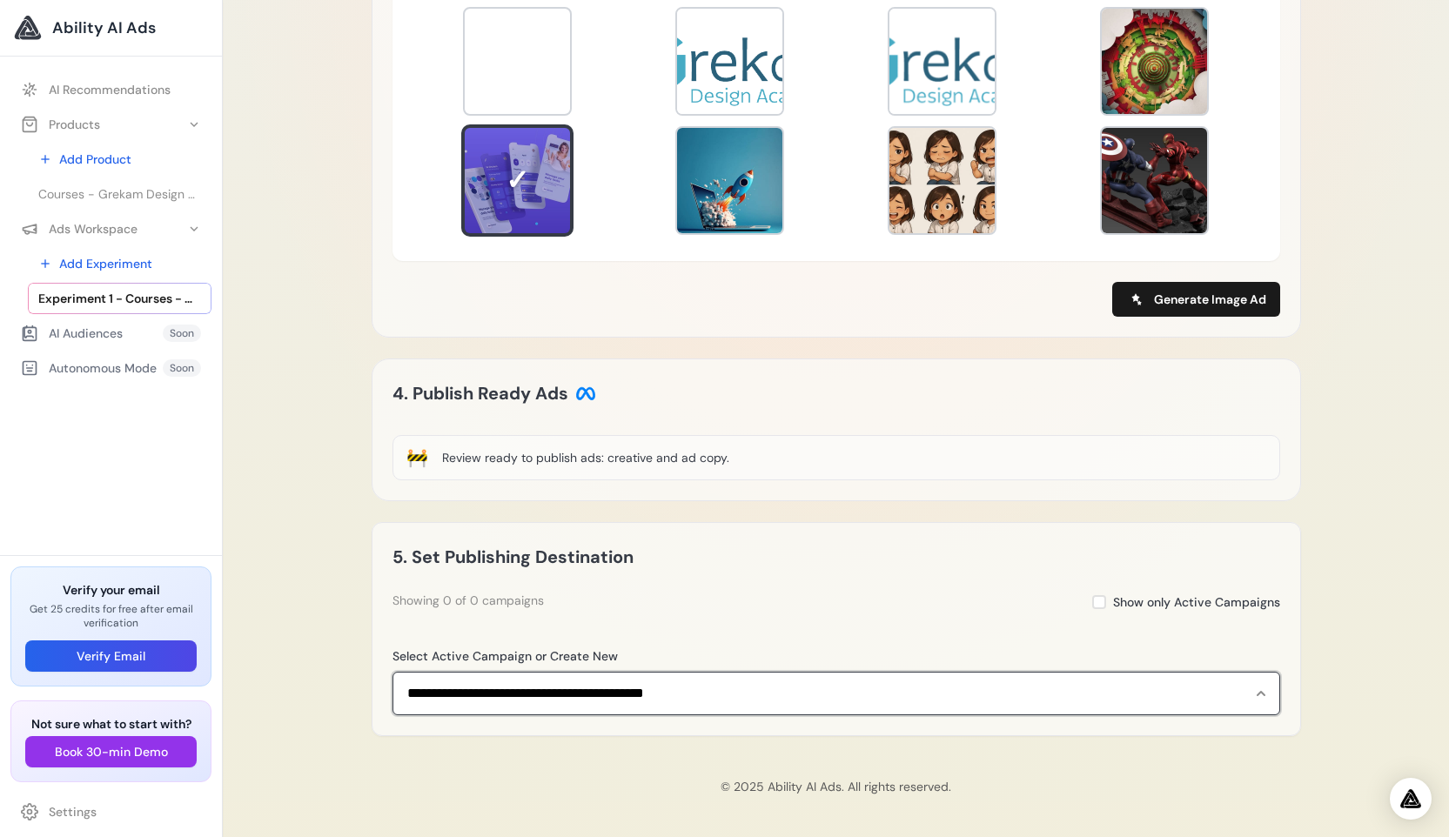
click at [676, 700] on select "**********" at bounding box center [837, 694] width 888 height 44
click at [652, 702] on select "**********" at bounding box center [837, 694] width 888 height 44
select select "**********"
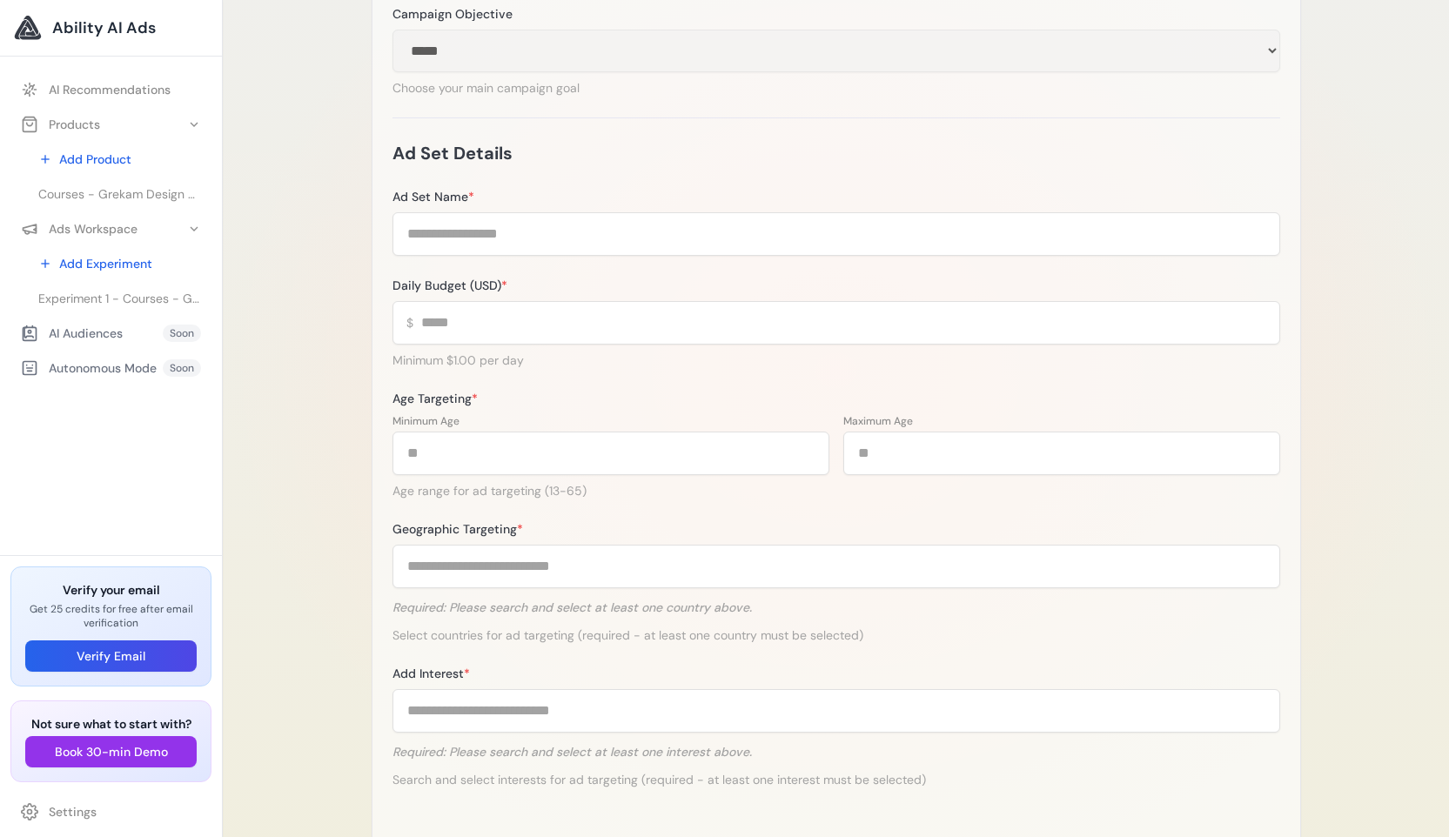
scroll to position [343, 0]
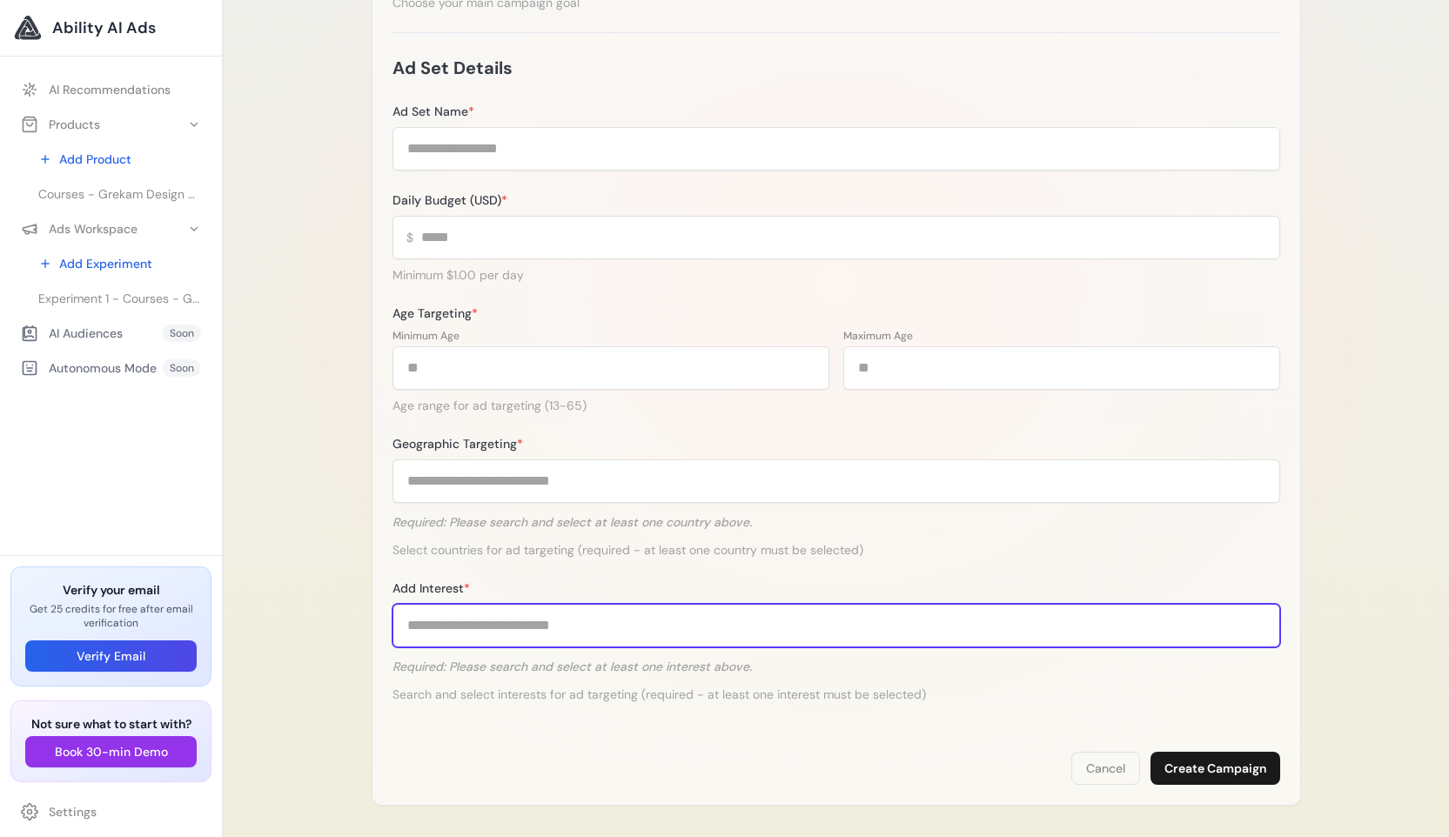
click at [595, 620] on input "Add Interest *" at bounding box center [837, 626] width 888 height 44
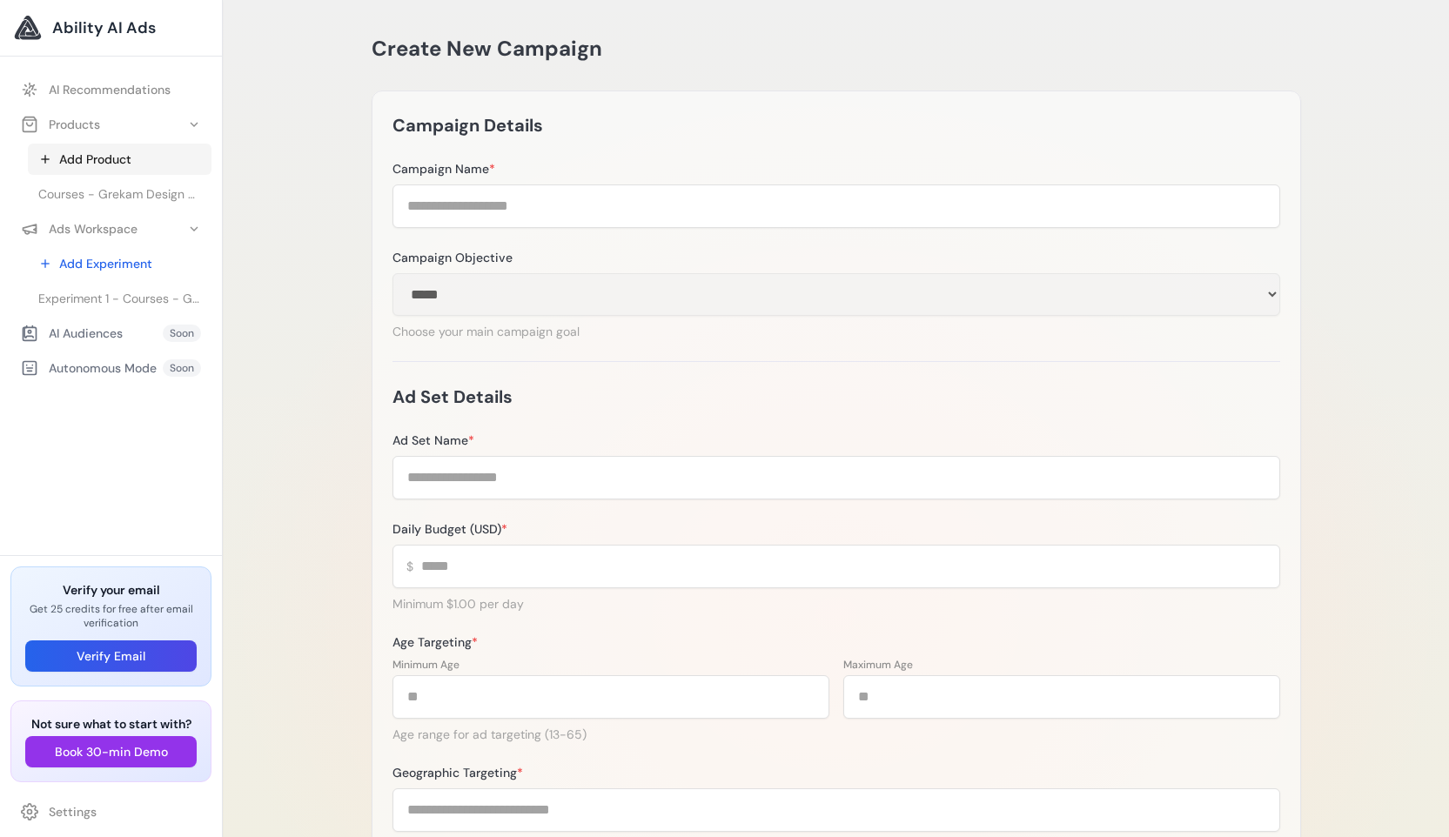
scroll to position [0, 0]
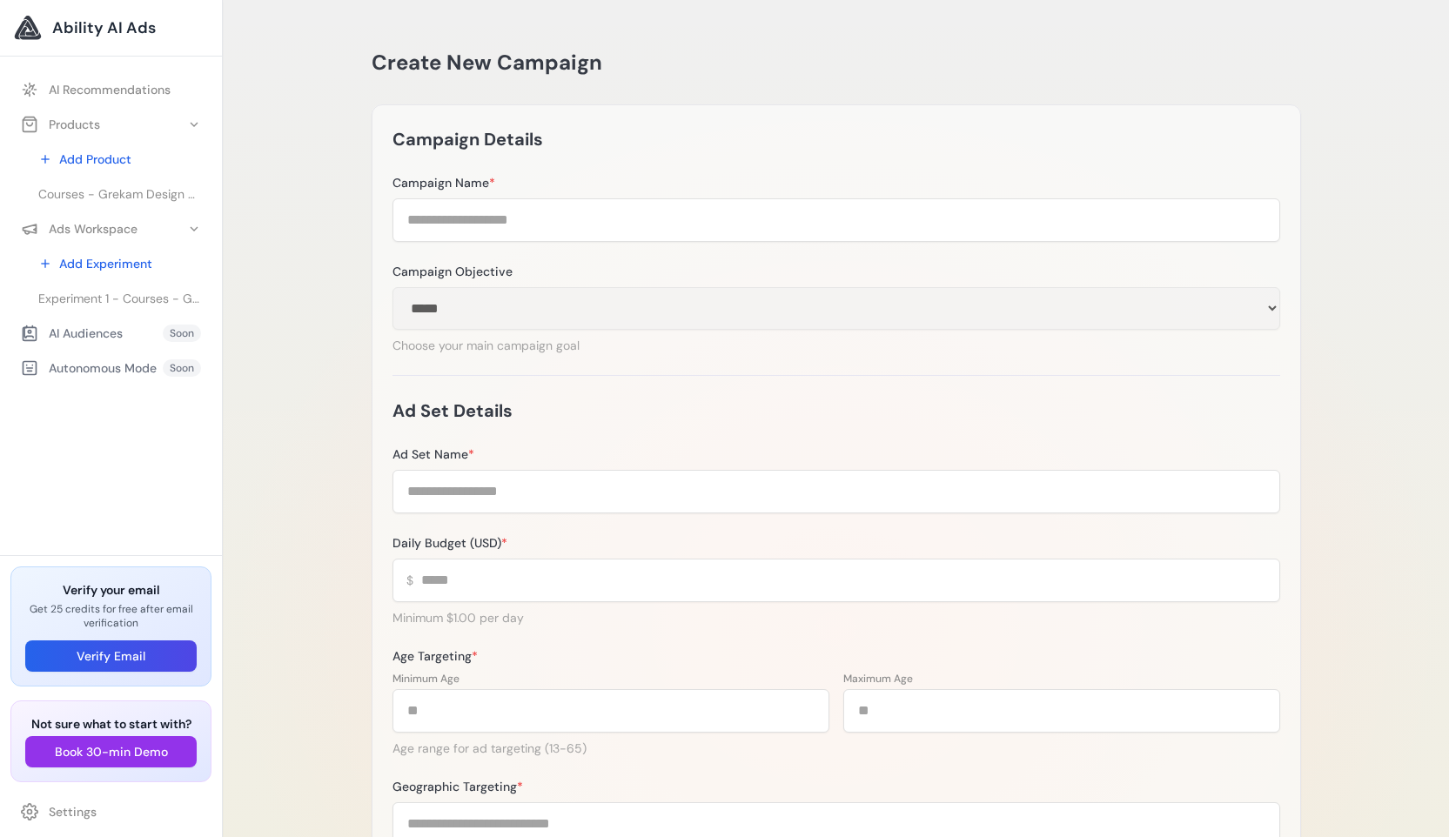
click at [57, 38] on span "Ability AI Ads" at bounding box center [104, 28] width 104 height 24
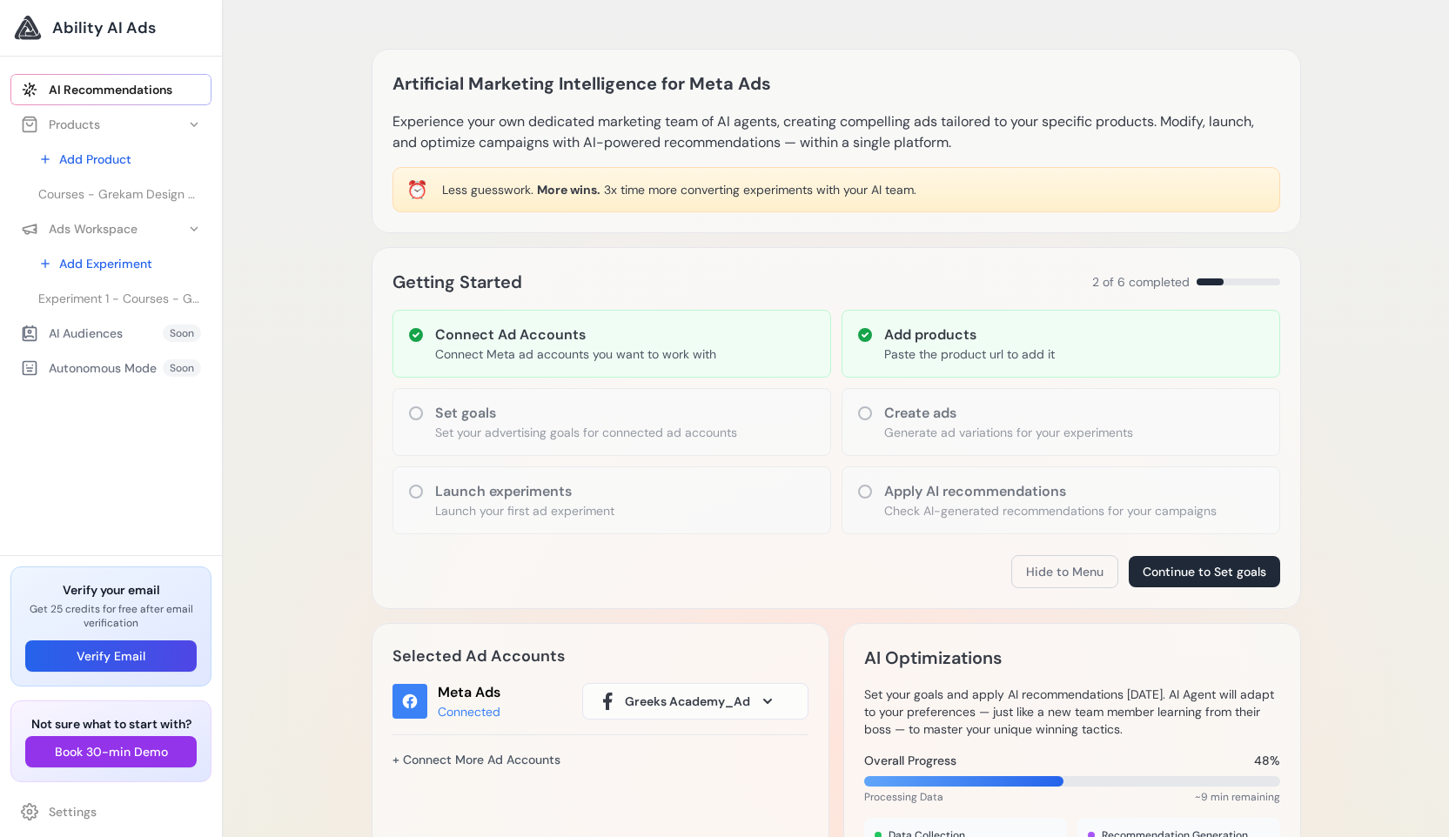
click at [603, 342] on h3 "Connect Ad Accounts" at bounding box center [575, 335] width 281 height 21
click at [30, 31] on div at bounding box center [28, 28] width 28 height 28
click at [78, 812] on link "Settings" at bounding box center [110, 812] width 201 height 31
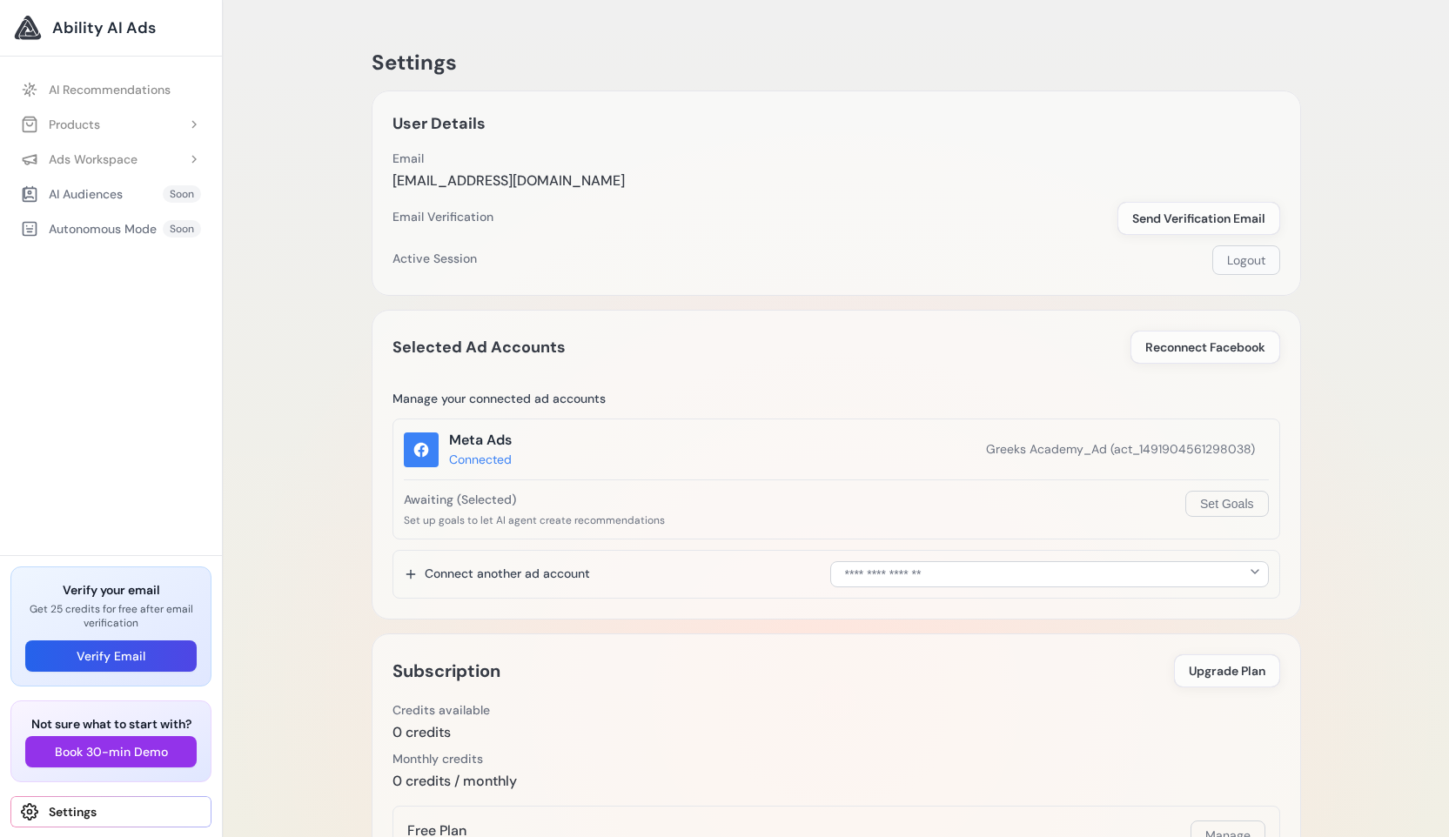
click at [1241, 261] on button "Logout" at bounding box center [1247, 260] width 68 height 30
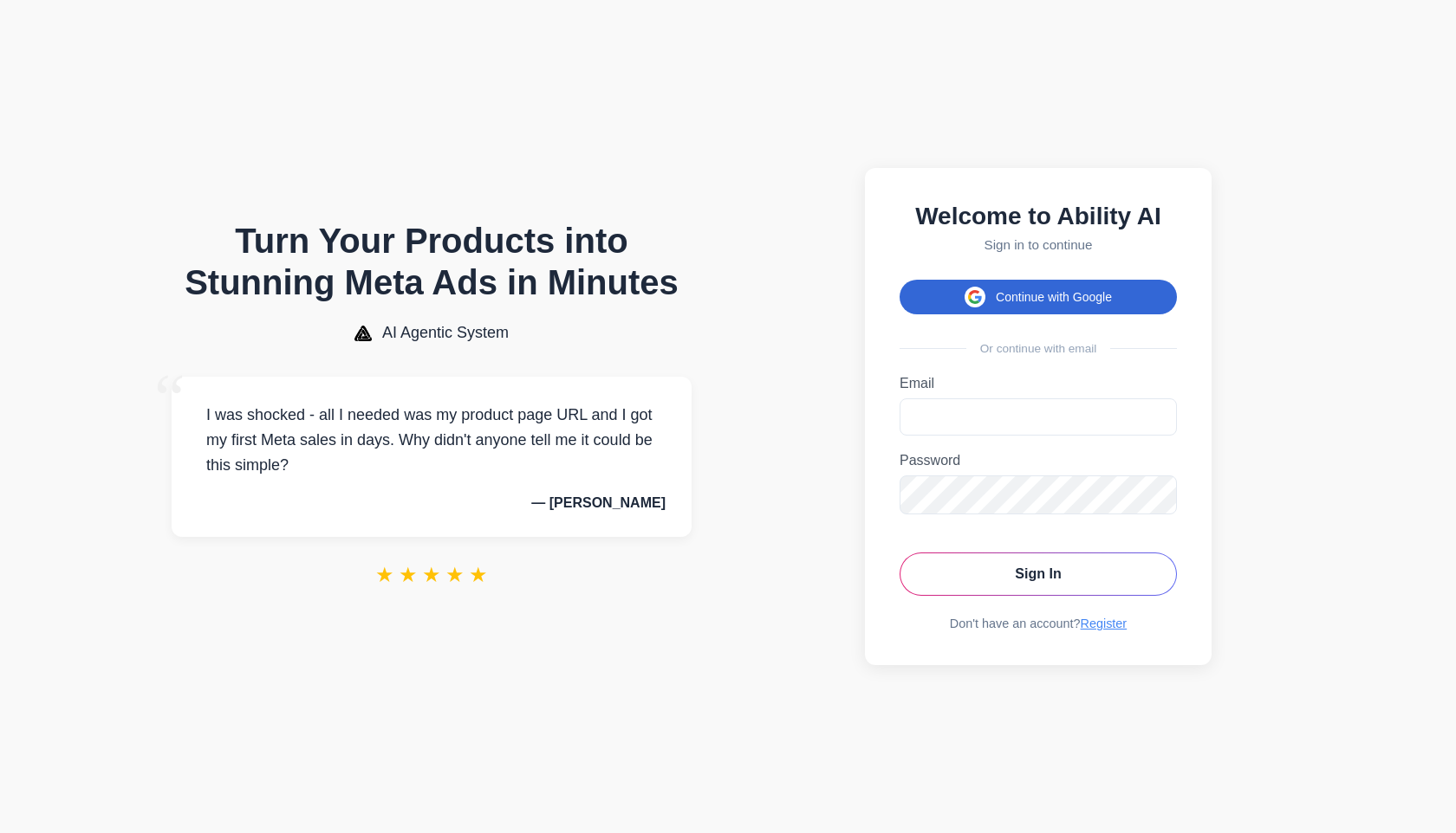
click at [1070, 297] on button "Continue with Google" at bounding box center [1038, 297] width 278 height 35
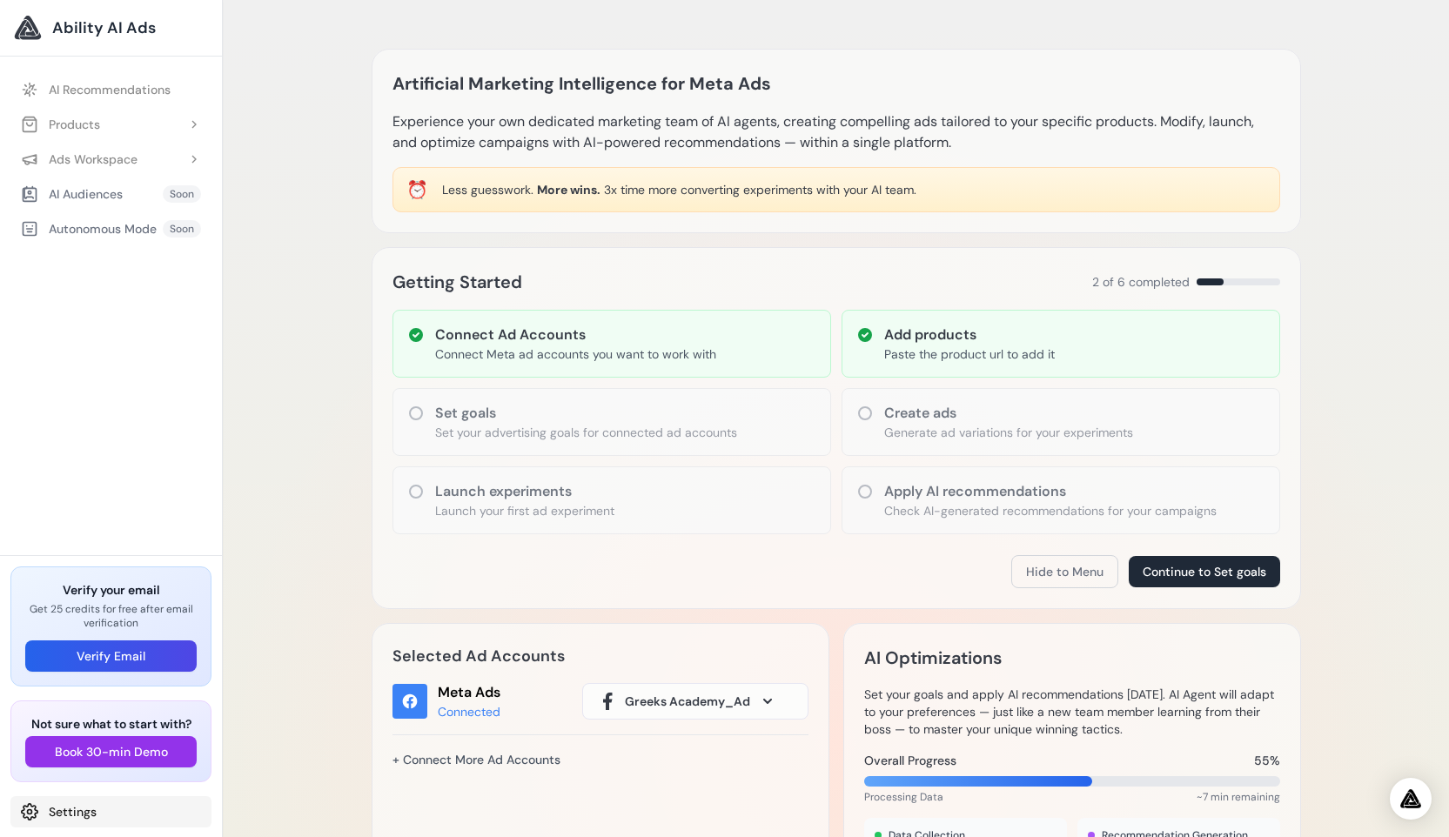
click at [67, 824] on link "Settings" at bounding box center [110, 812] width 201 height 31
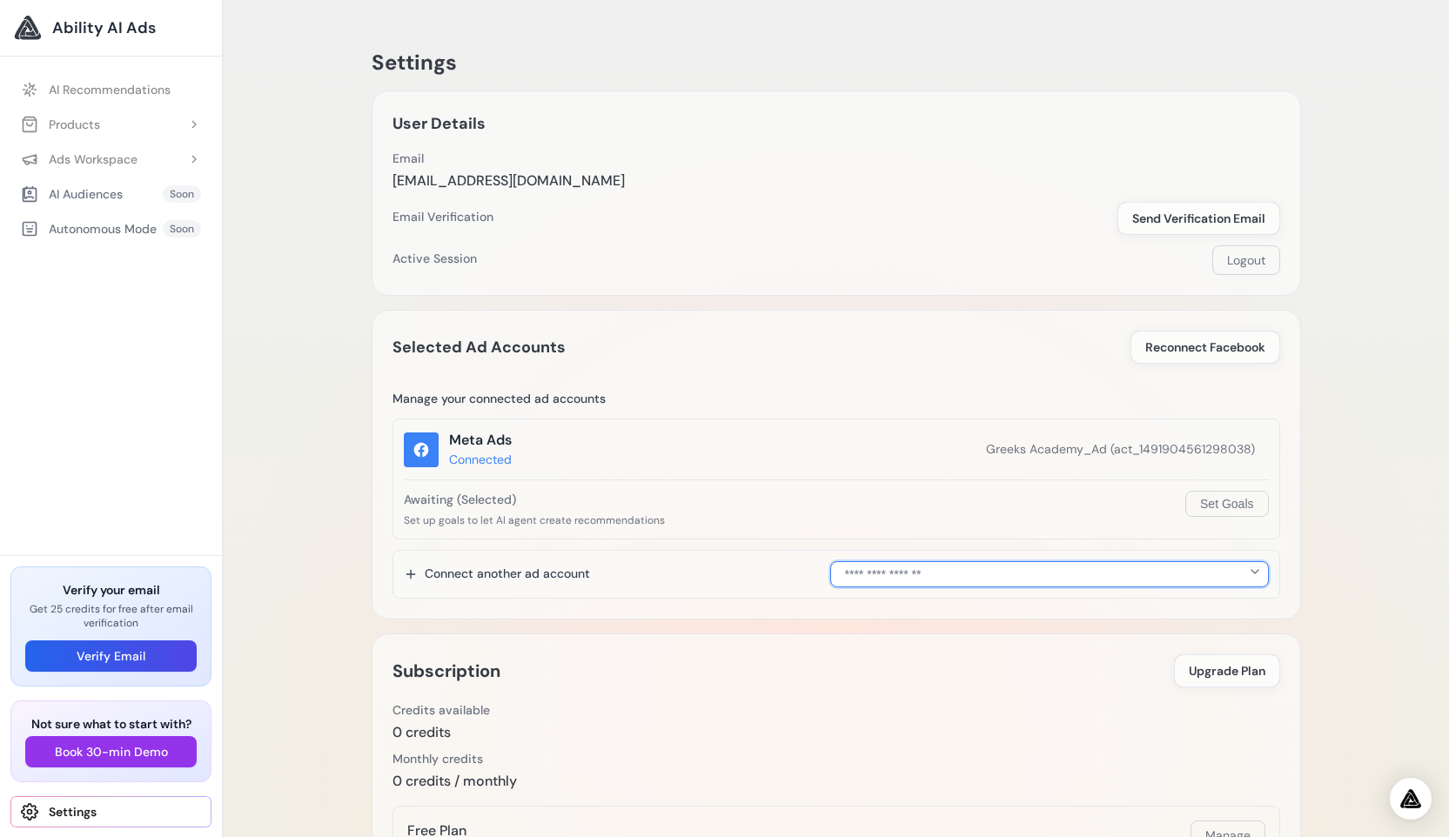
click at [985, 574] on select "**********" at bounding box center [1050, 575] width 439 height 26
click at [1232, 356] on button "Reconnect Facebook" at bounding box center [1206, 347] width 150 height 33
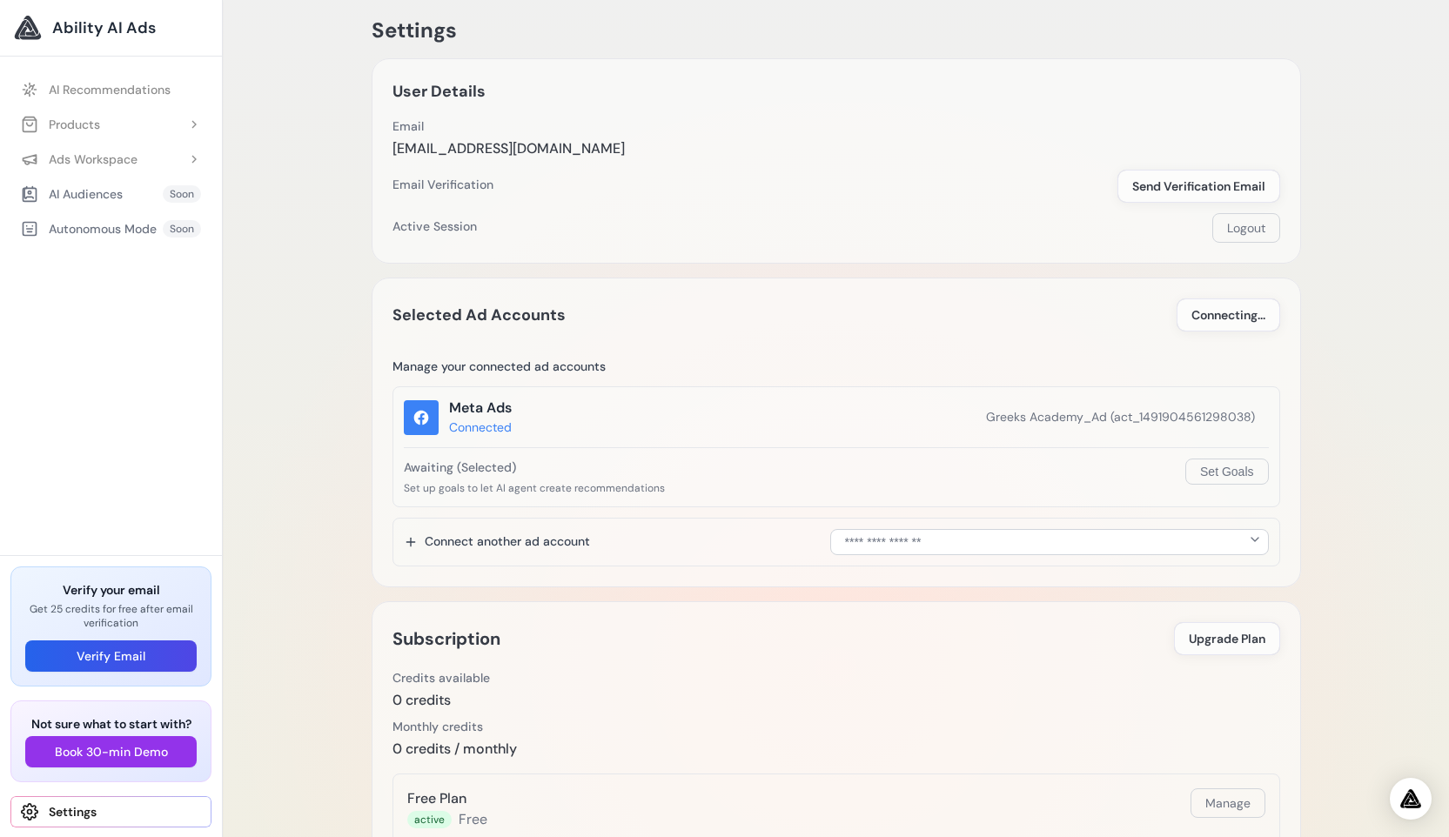
scroll to position [32, 0]
click at [1111, 408] on span "Greeks Academy_Ad (act_1491904561298038)" at bounding box center [1120, 417] width 269 height 18
click at [508, 431] on div "Connected" at bounding box center [480, 428] width 63 height 18
click at [496, 424] on div "Connected" at bounding box center [480, 428] width 63 height 18
click at [1212, 465] on button "Set Goals" at bounding box center [1227, 472] width 83 height 26
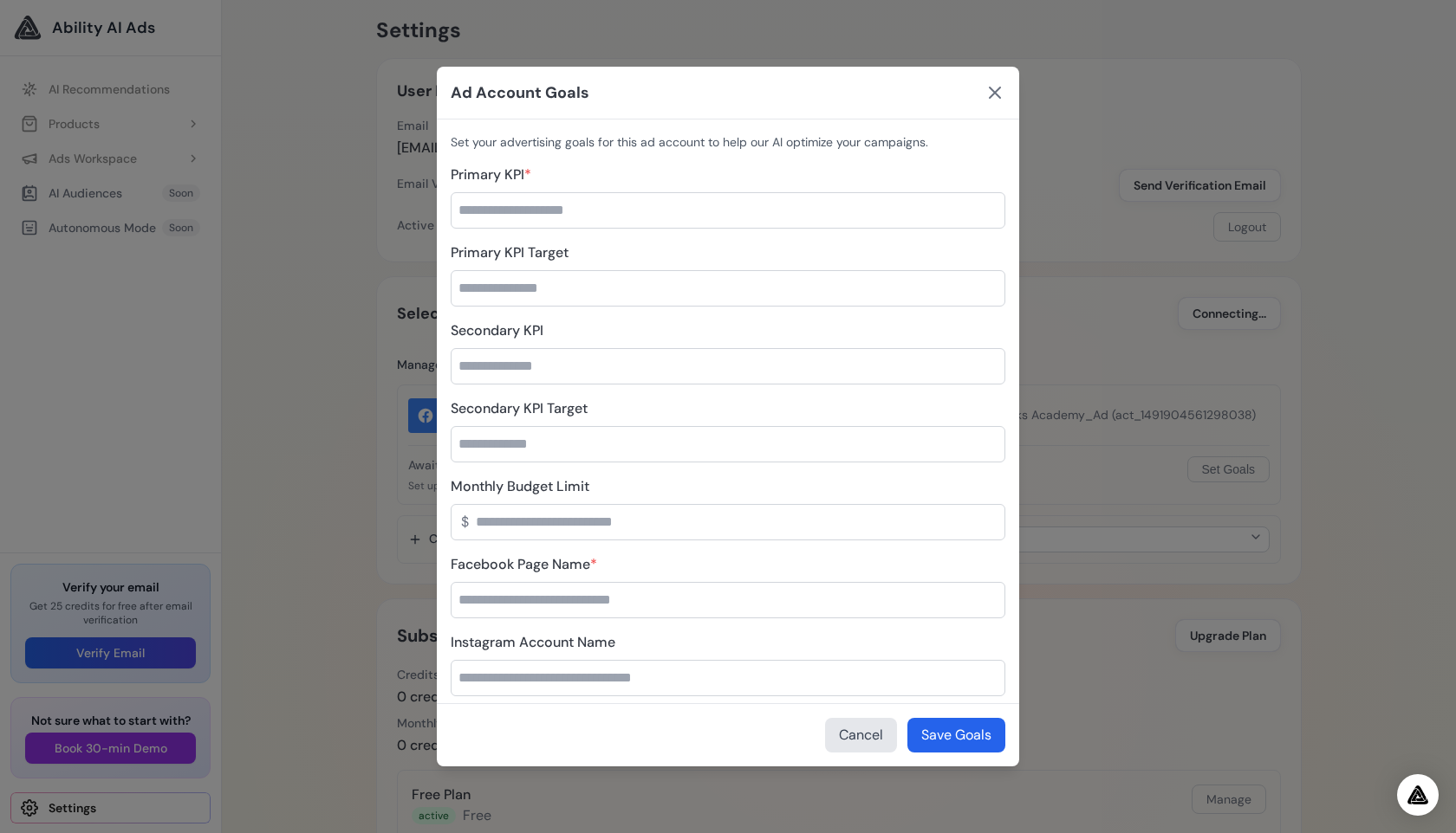
click at [1000, 91] on icon at bounding box center [994, 93] width 21 height 21
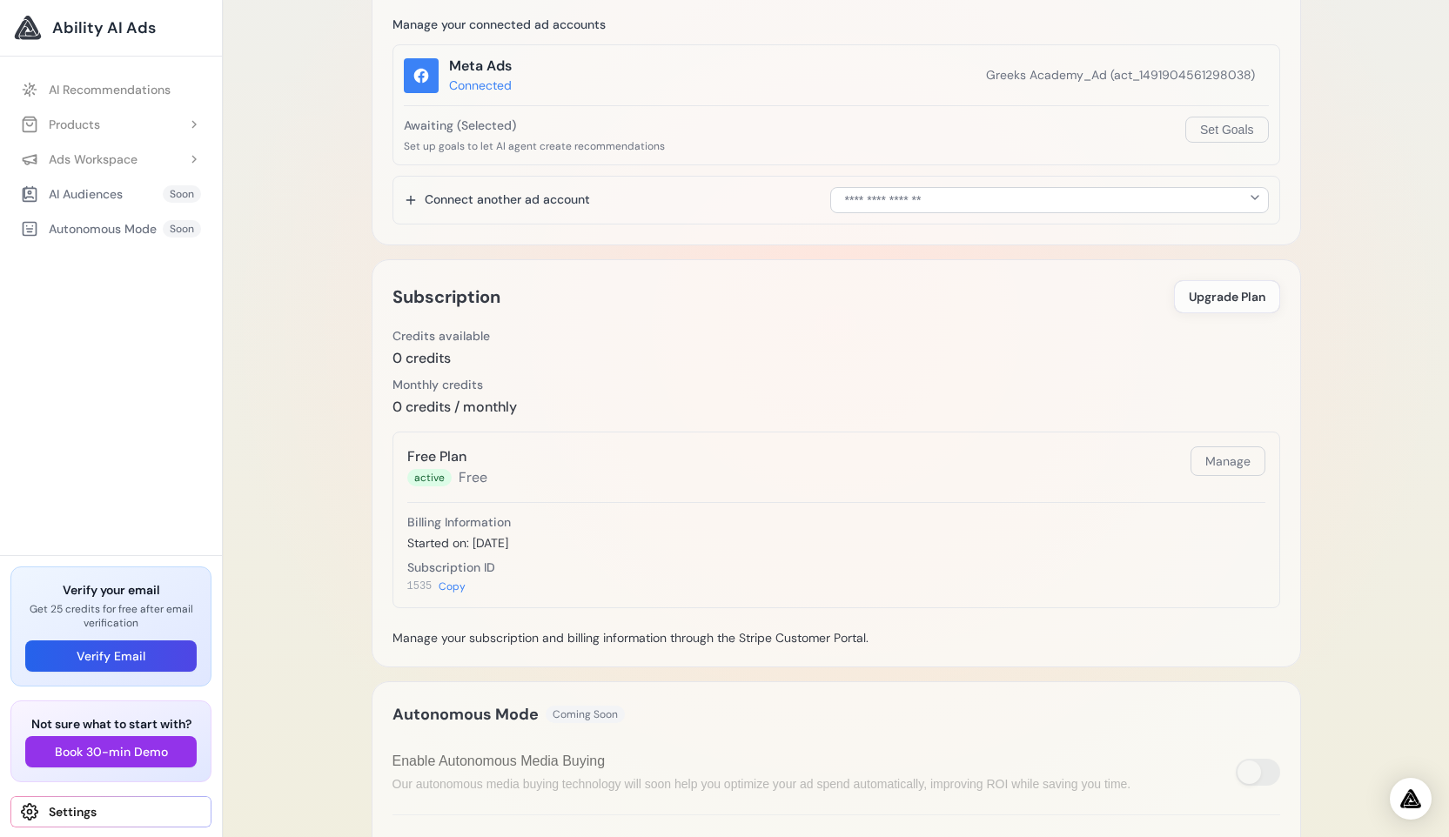
scroll to position [291, 0]
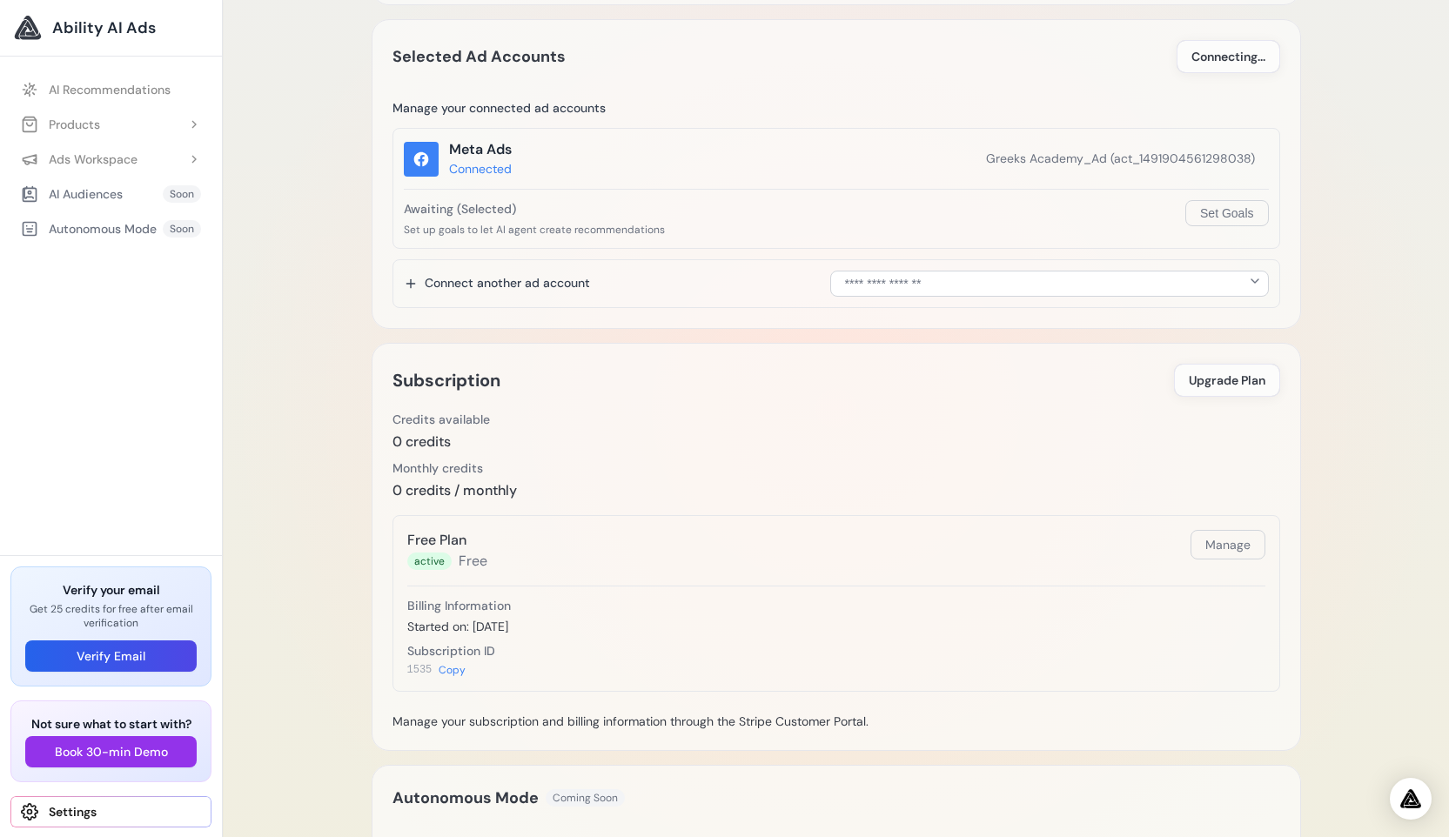
click at [130, 803] on link "Settings" at bounding box center [110, 812] width 201 height 31
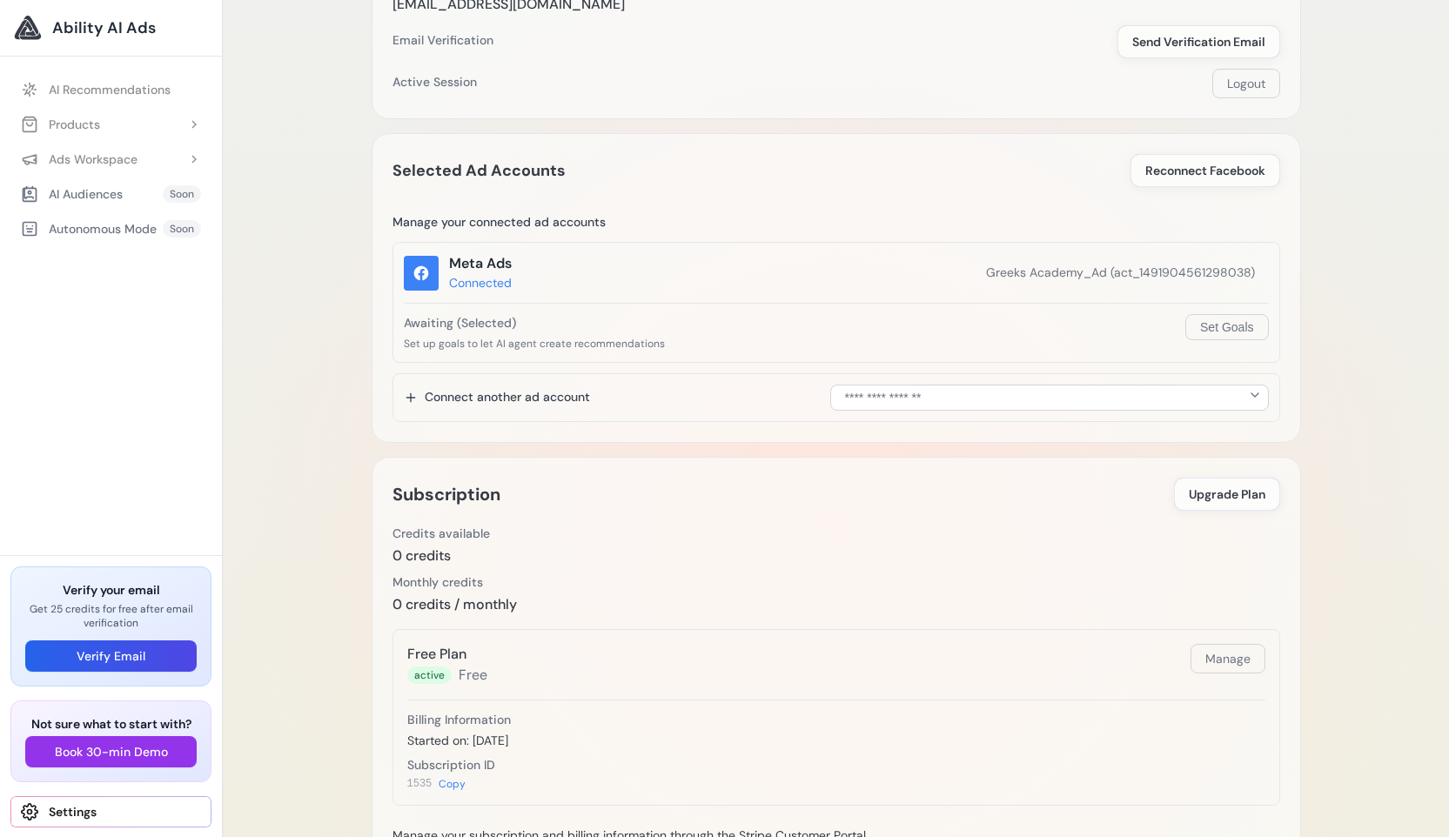
scroll to position [180, 0]
click at [1208, 656] on button "Manage" at bounding box center [1228, 656] width 75 height 30
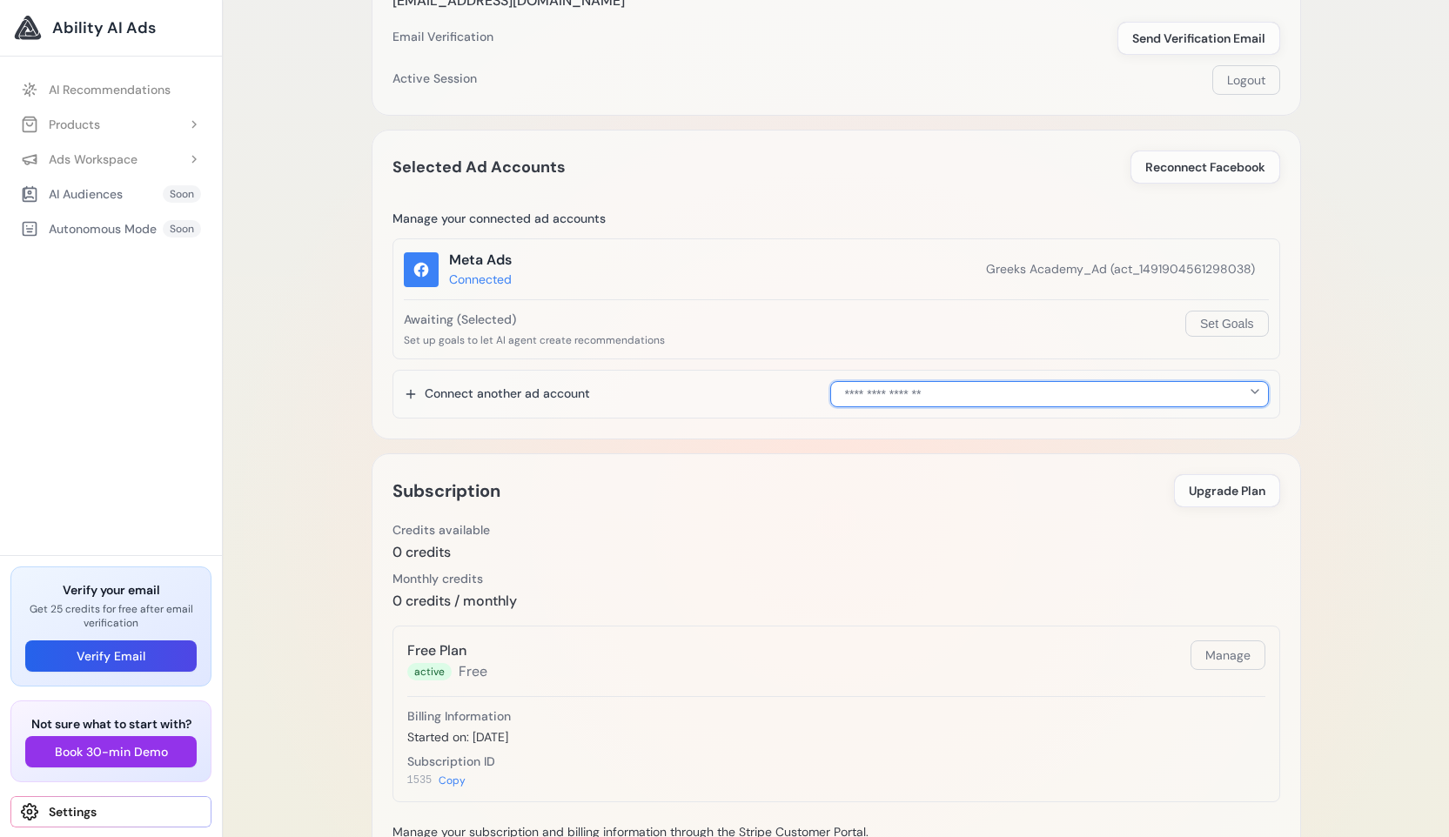
click at [958, 395] on select "**********" at bounding box center [1050, 394] width 439 height 26
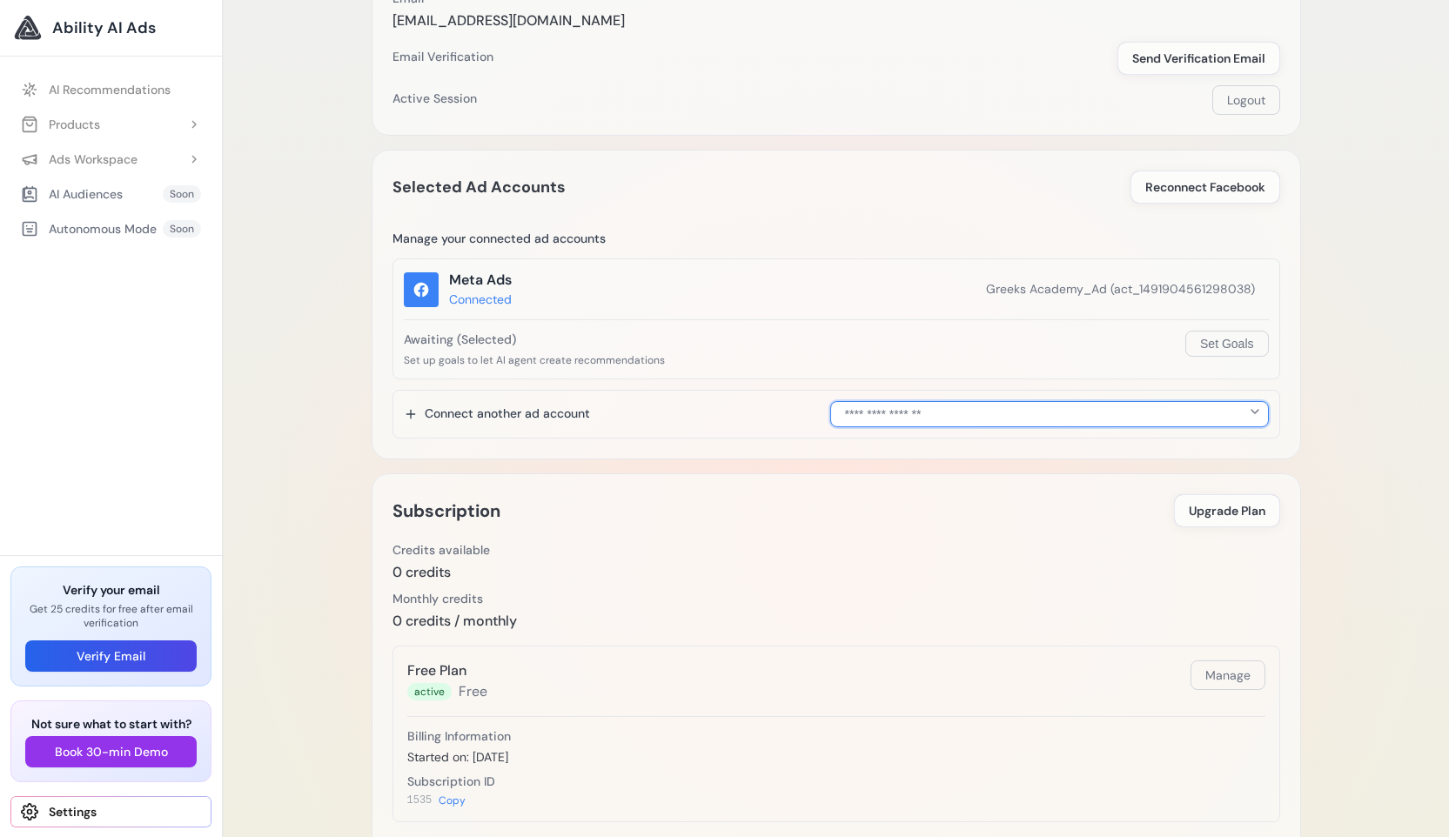
scroll to position [141, 0]
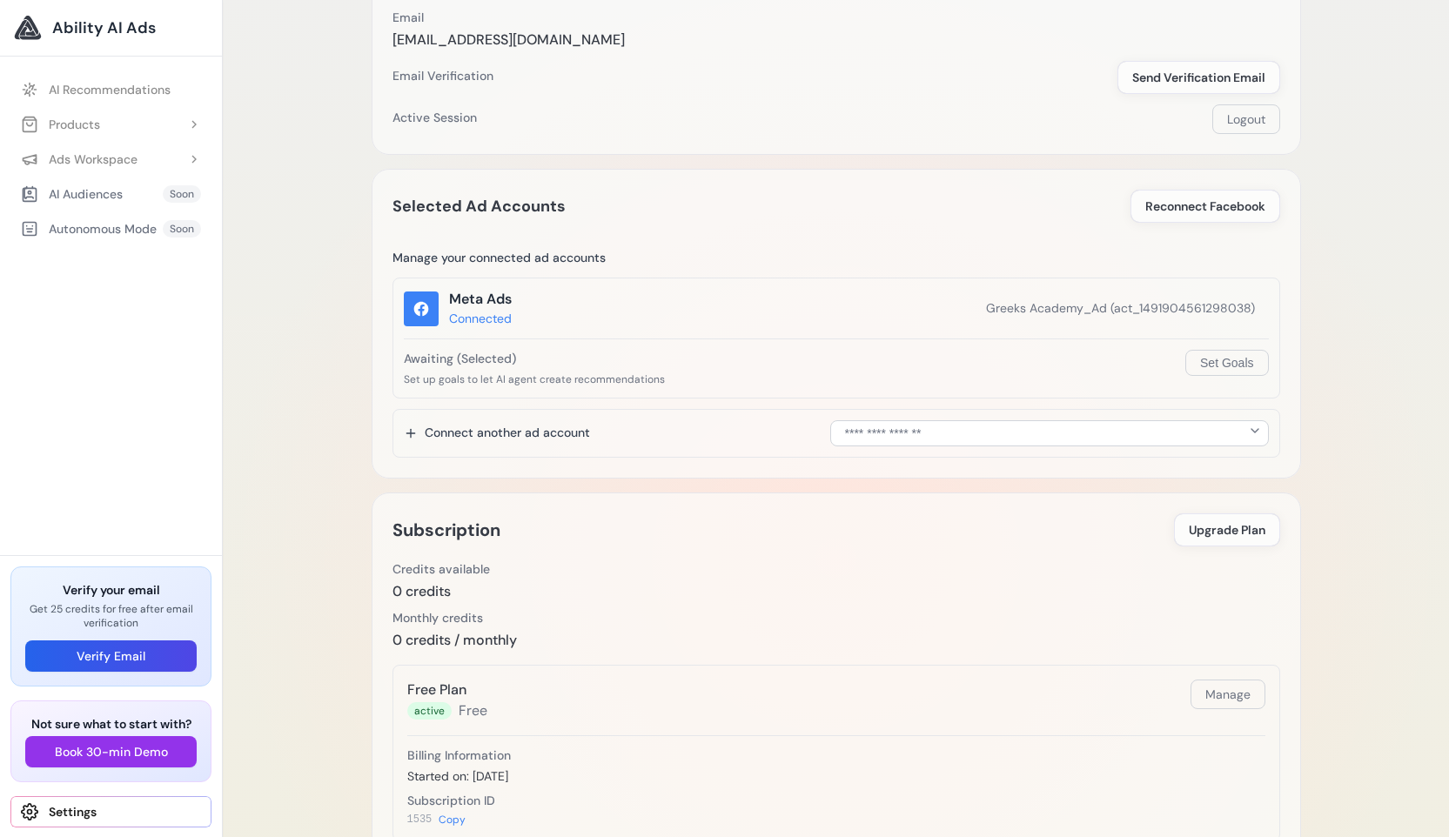
click at [144, 819] on link "Settings" at bounding box center [110, 812] width 201 height 31
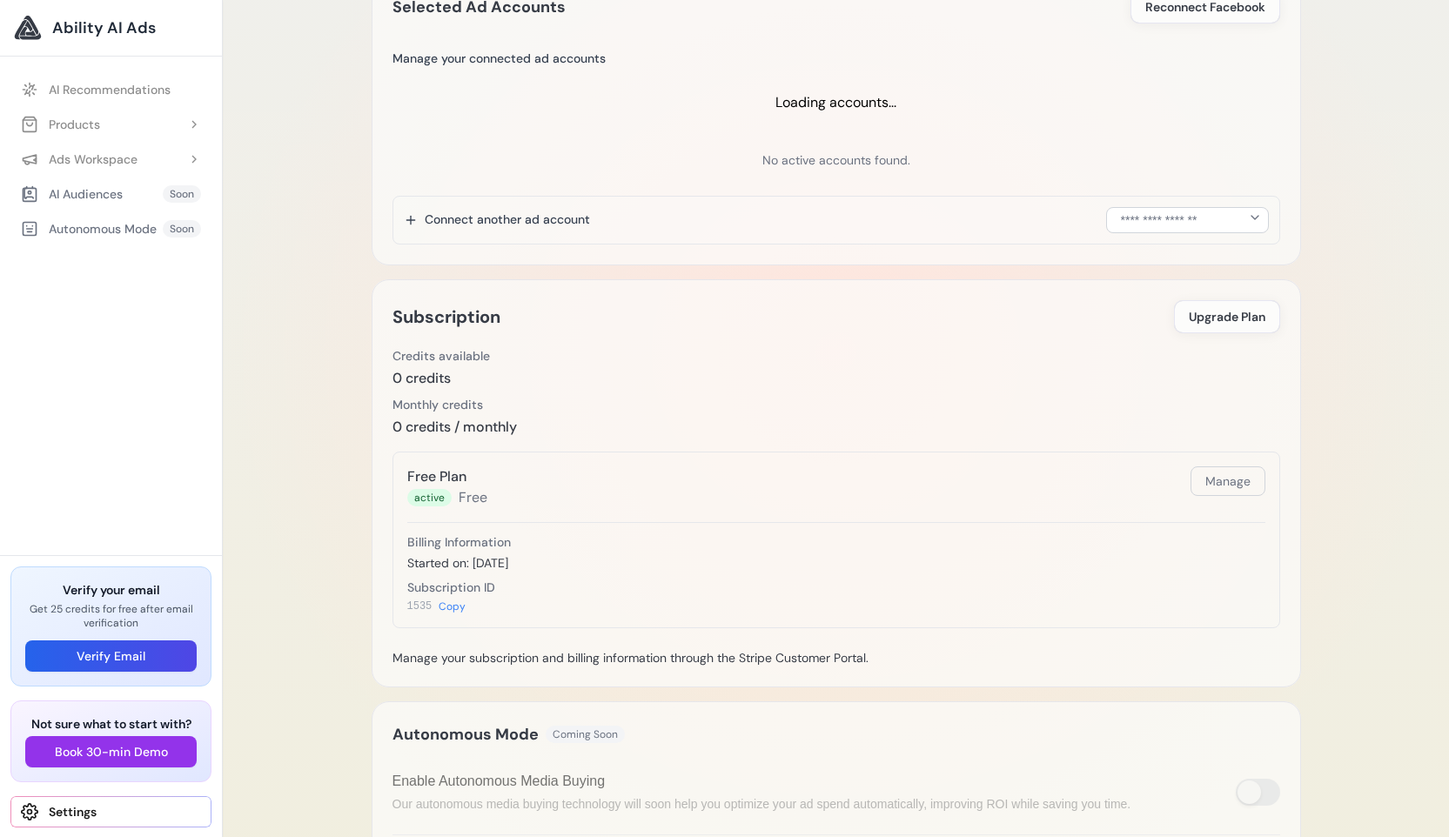
scroll to position [547, 0]
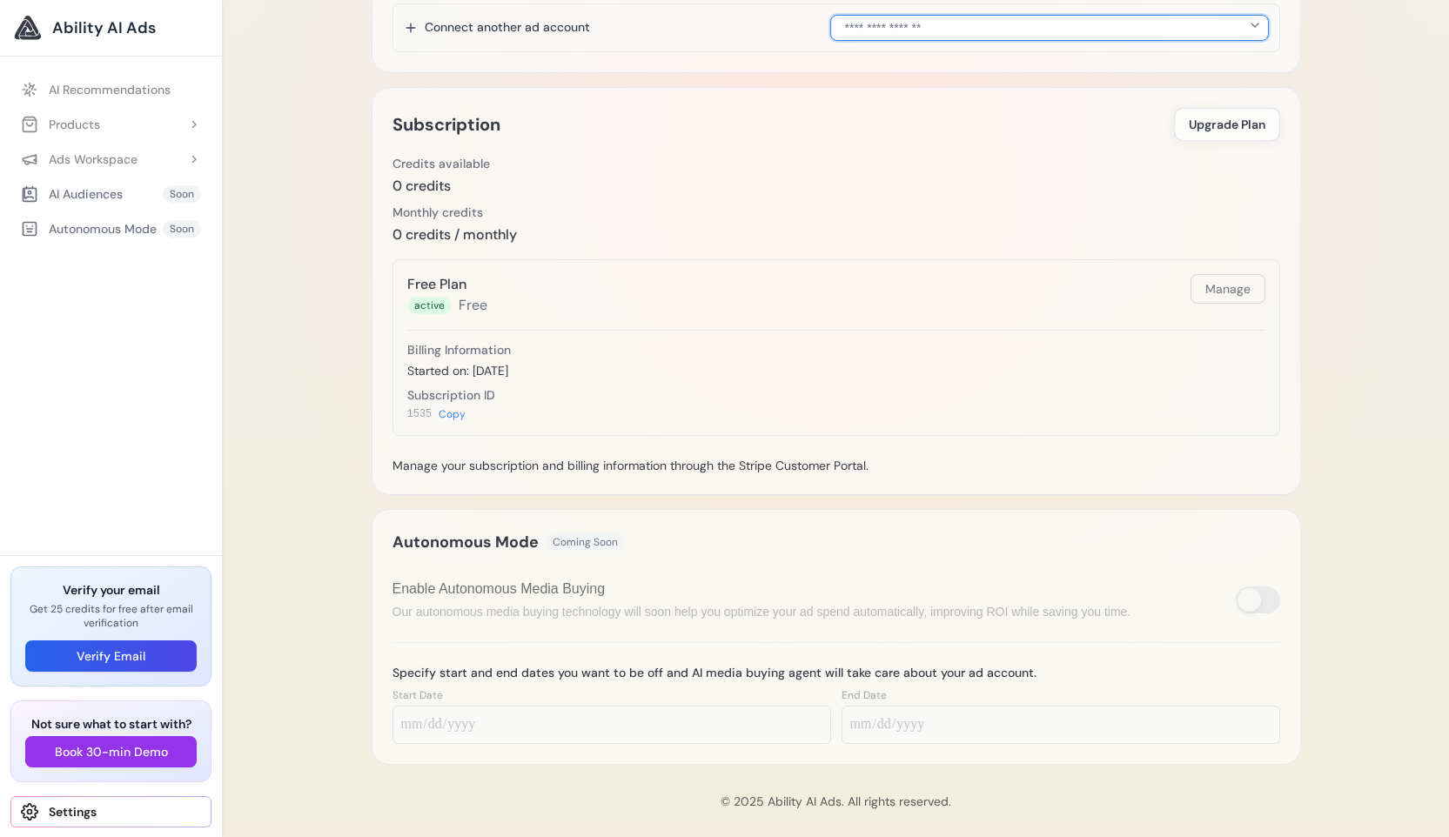
click at [1005, 35] on select "**********" at bounding box center [1050, 28] width 439 height 26
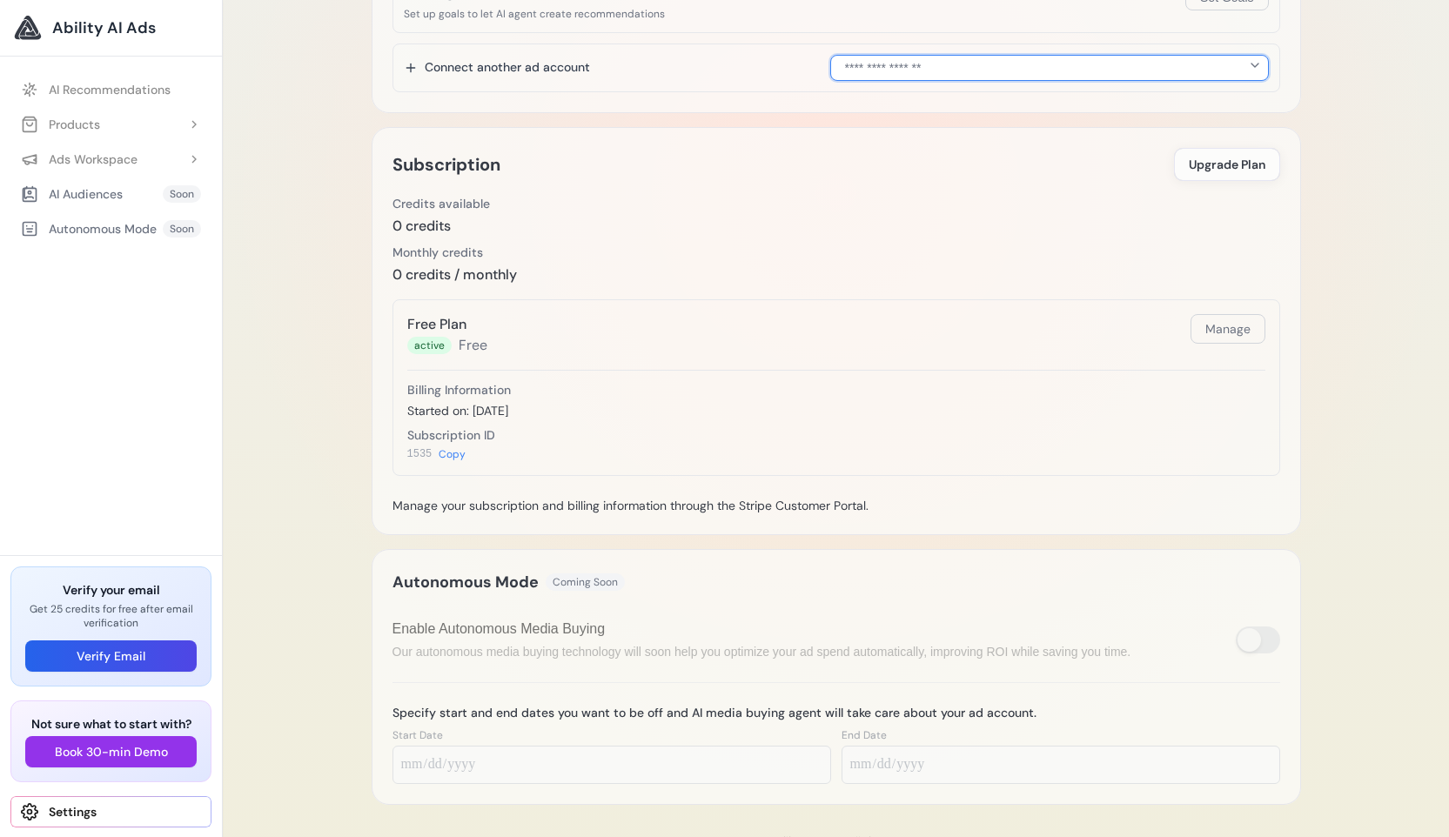
scroll to position [158, 0]
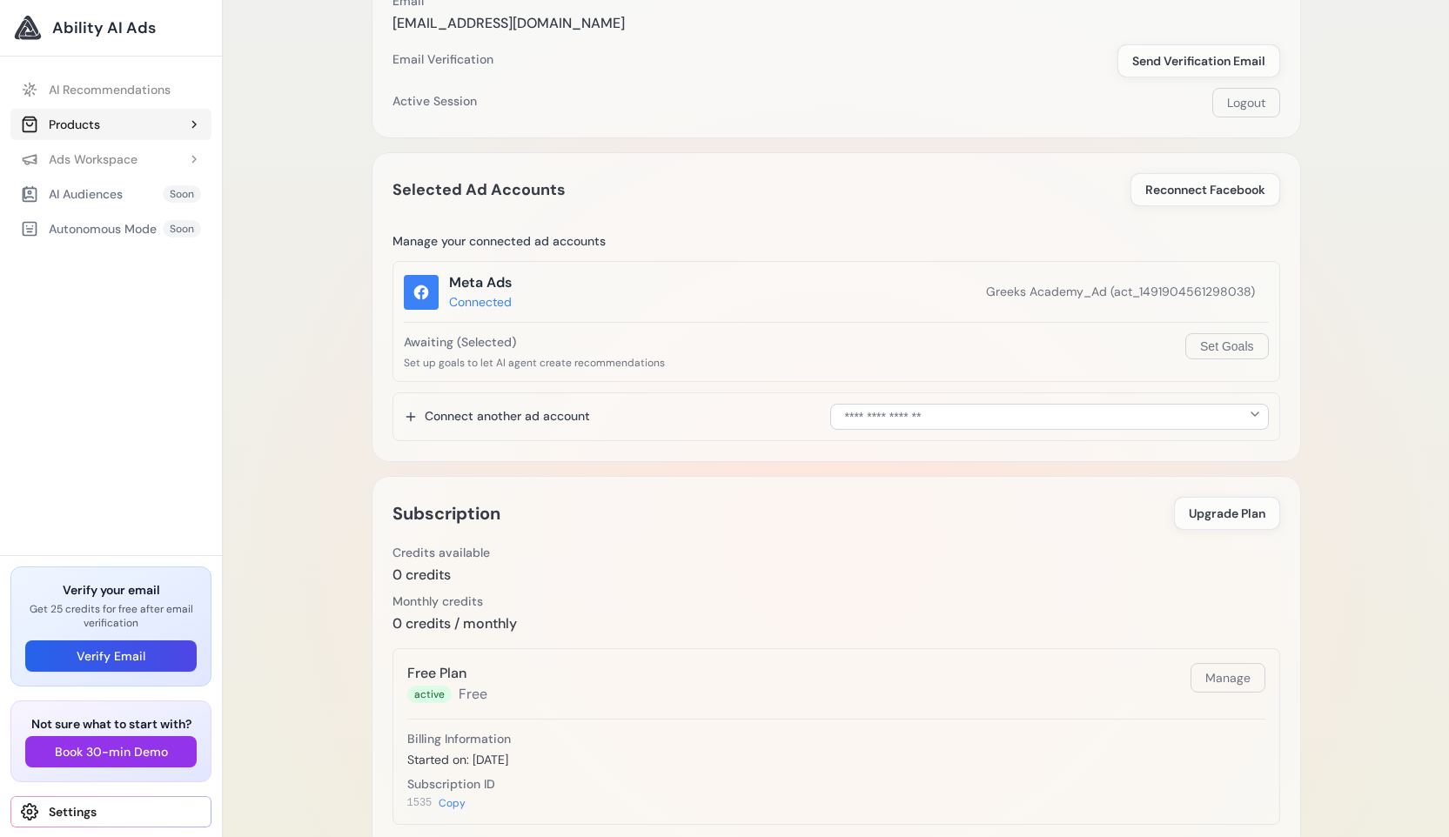
click at [122, 124] on button "Products" at bounding box center [110, 124] width 201 height 31
click at [182, 223] on button "Ads Workspace" at bounding box center [110, 228] width 201 height 31
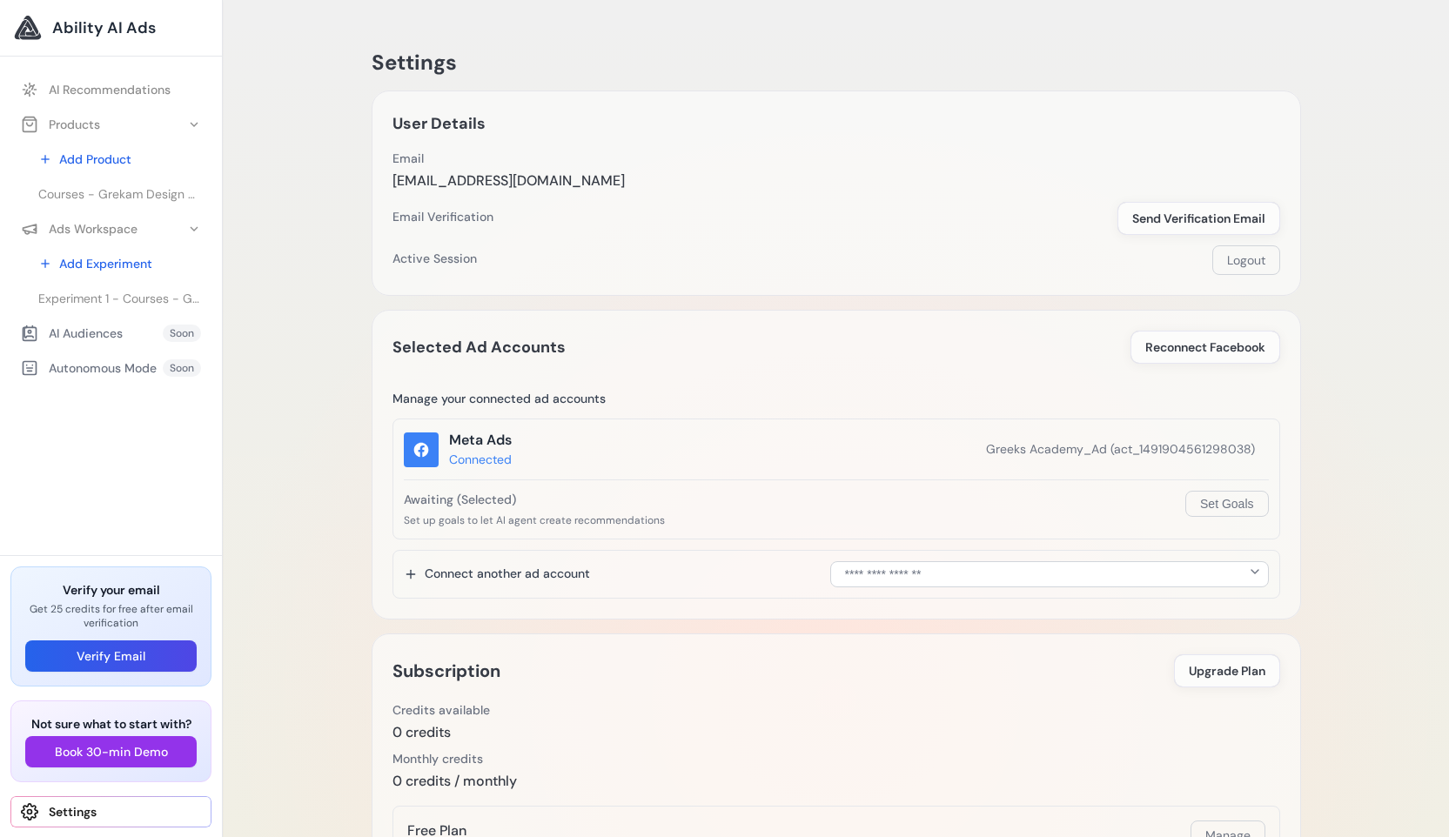
scroll to position [0, 0]
click at [1191, 344] on span "Reconnect Facebook" at bounding box center [1206, 347] width 120 height 17
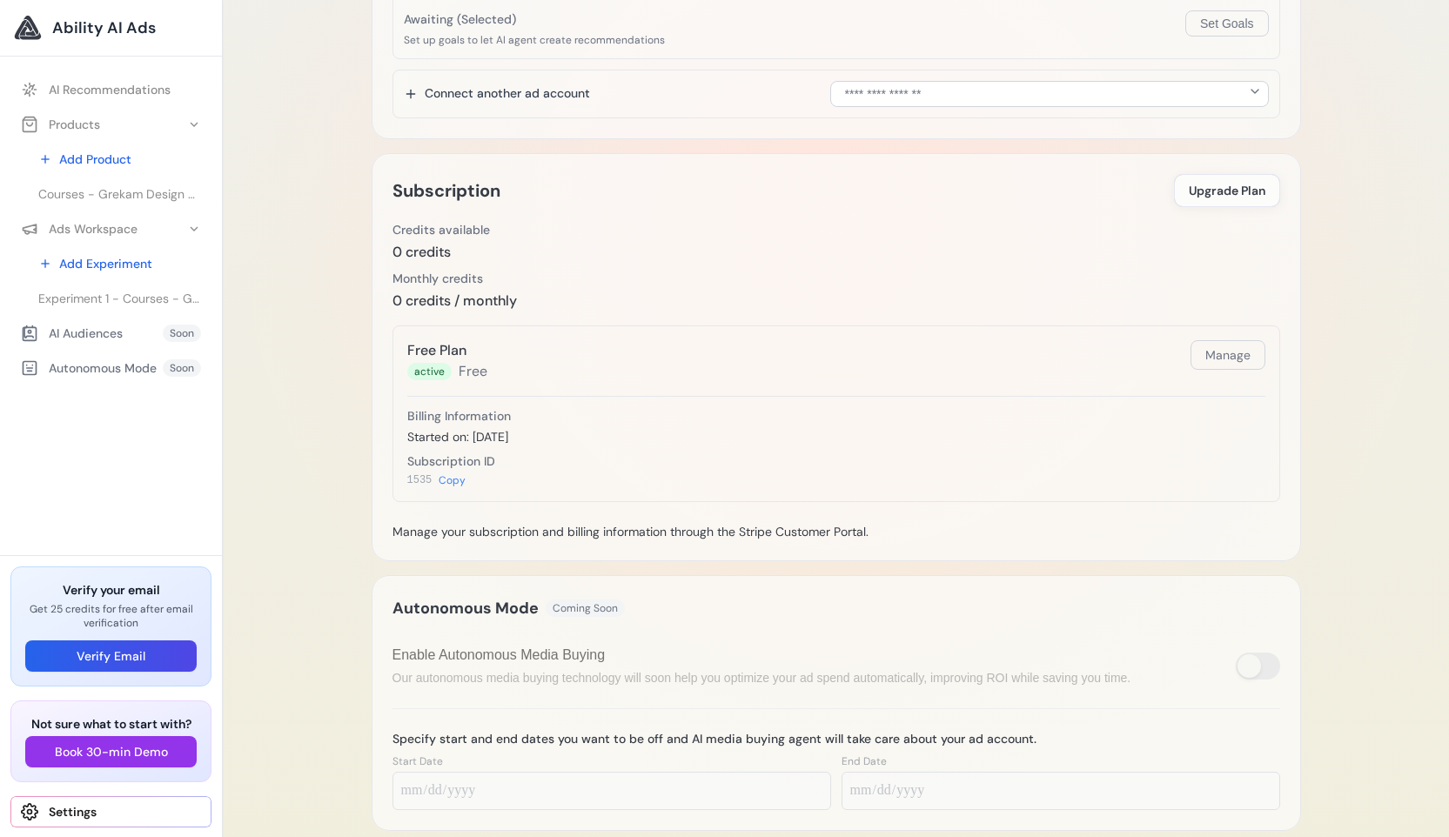
scroll to position [487, 0]
